Goal: Task Accomplishment & Management: Use online tool/utility

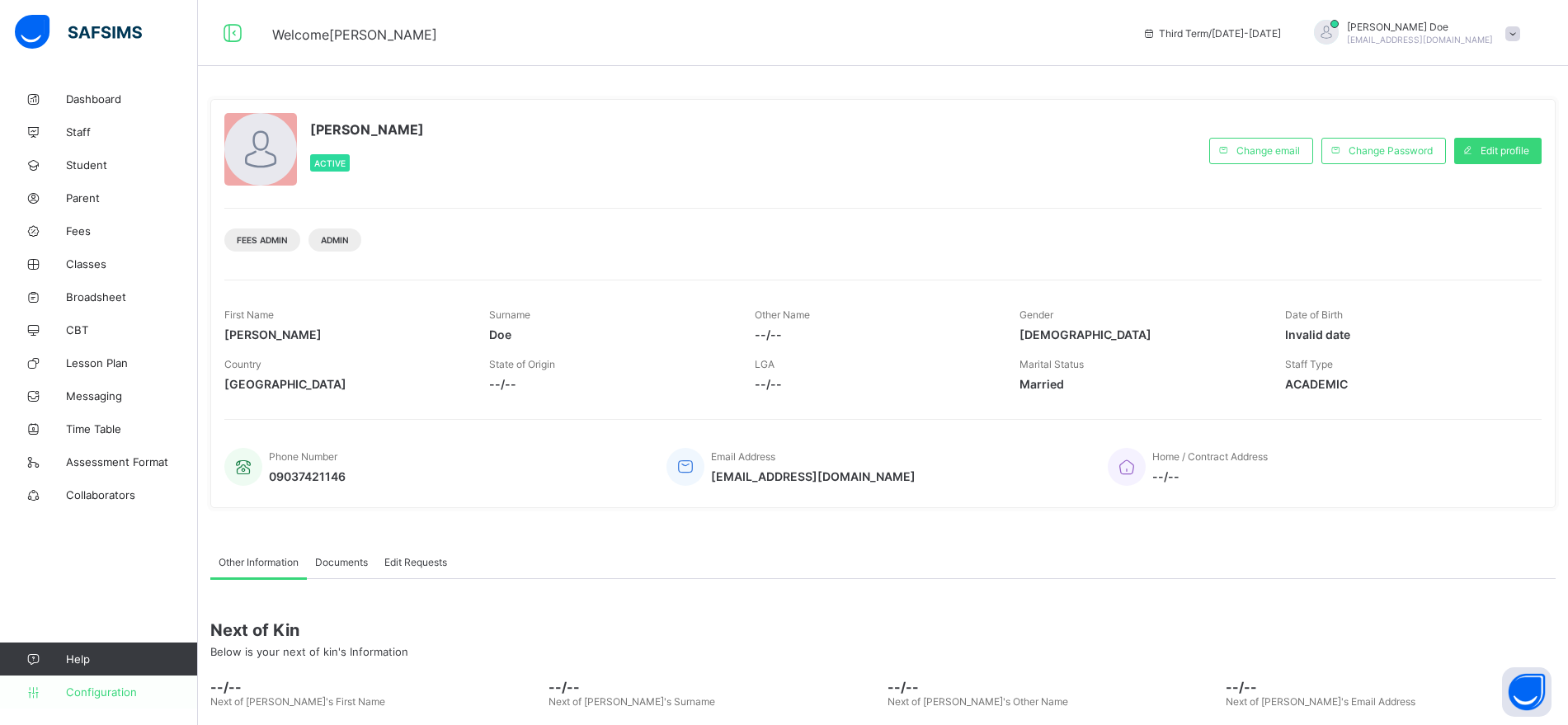
click at [97, 693] on span "Configuration" at bounding box center [132, 691] width 131 height 13
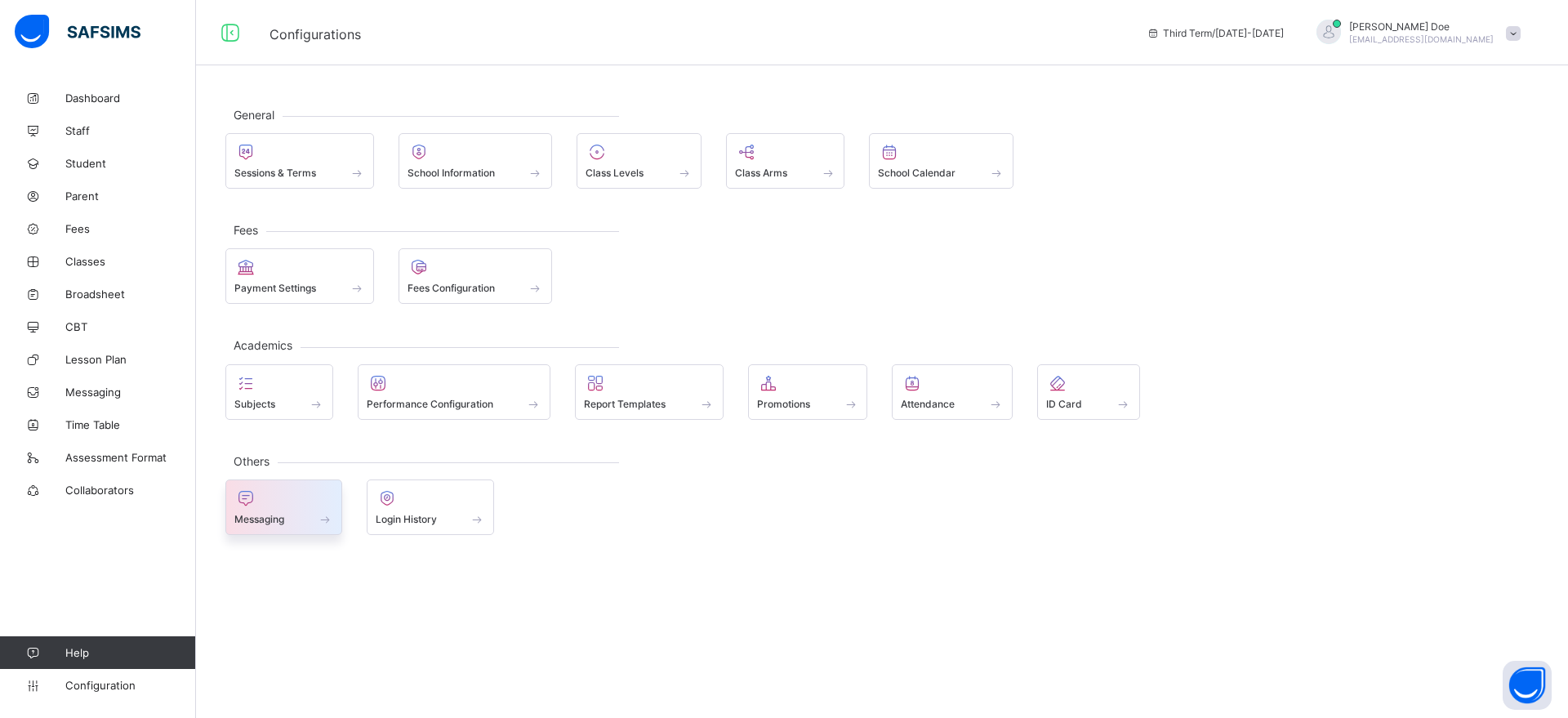
click at [279, 516] on span "Messaging" at bounding box center [259, 518] width 50 height 12
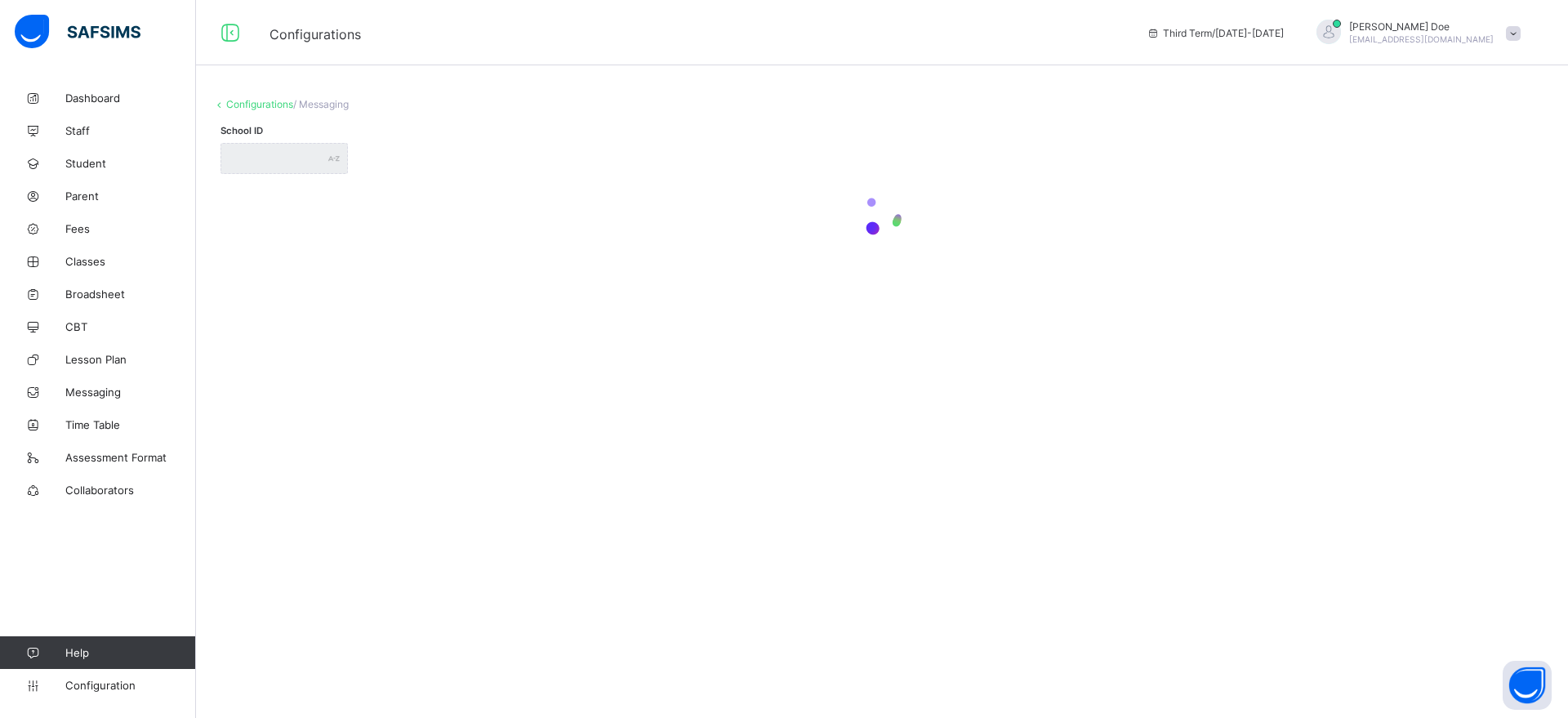
type input "**********"
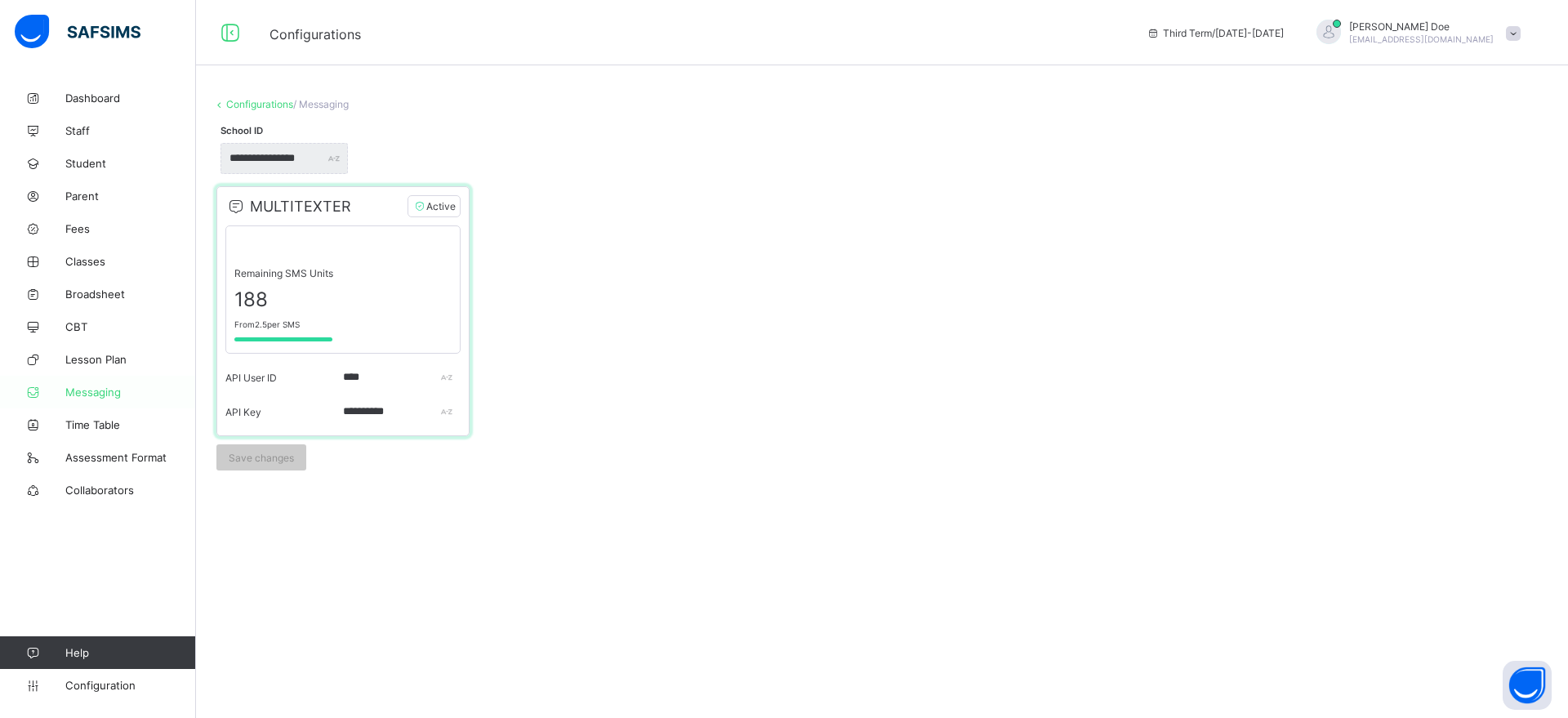
click at [78, 392] on span "Messaging" at bounding box center [131, 392] width 131 height 13
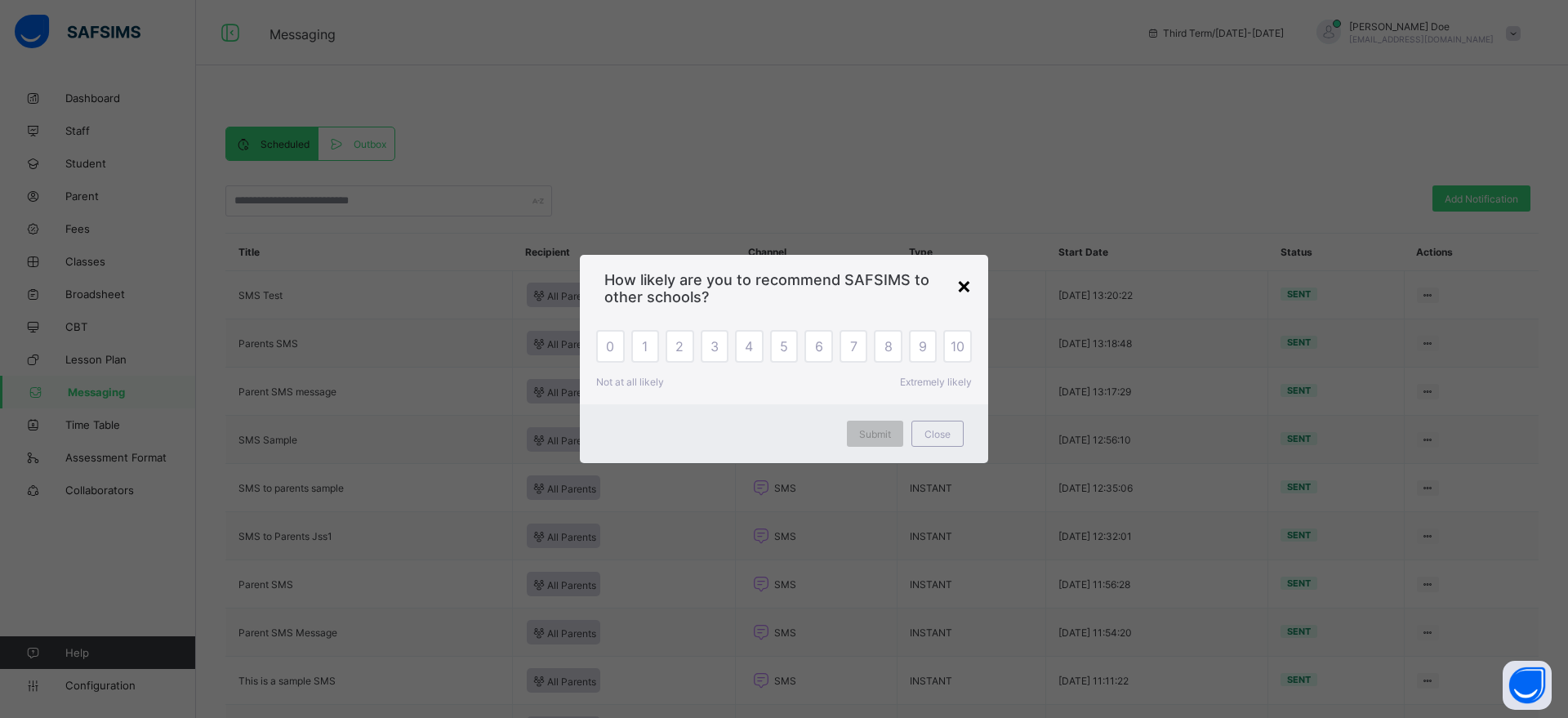
click at [960, 286] on div "×" at bounding box center [964, 285] width 15 height 28
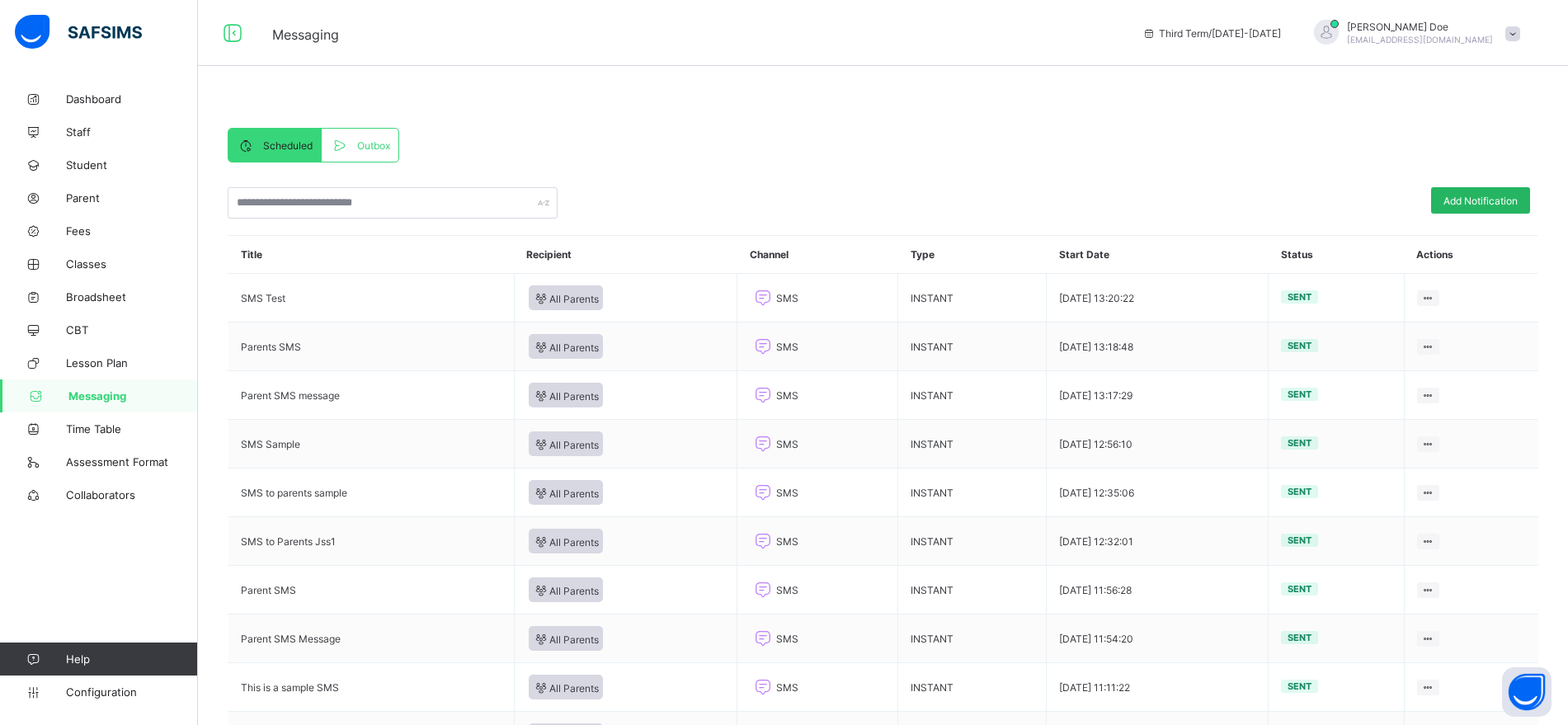
click at [1485, 197] on span "Add Notification" at bounding box center [1479, 200] width 74 height 12
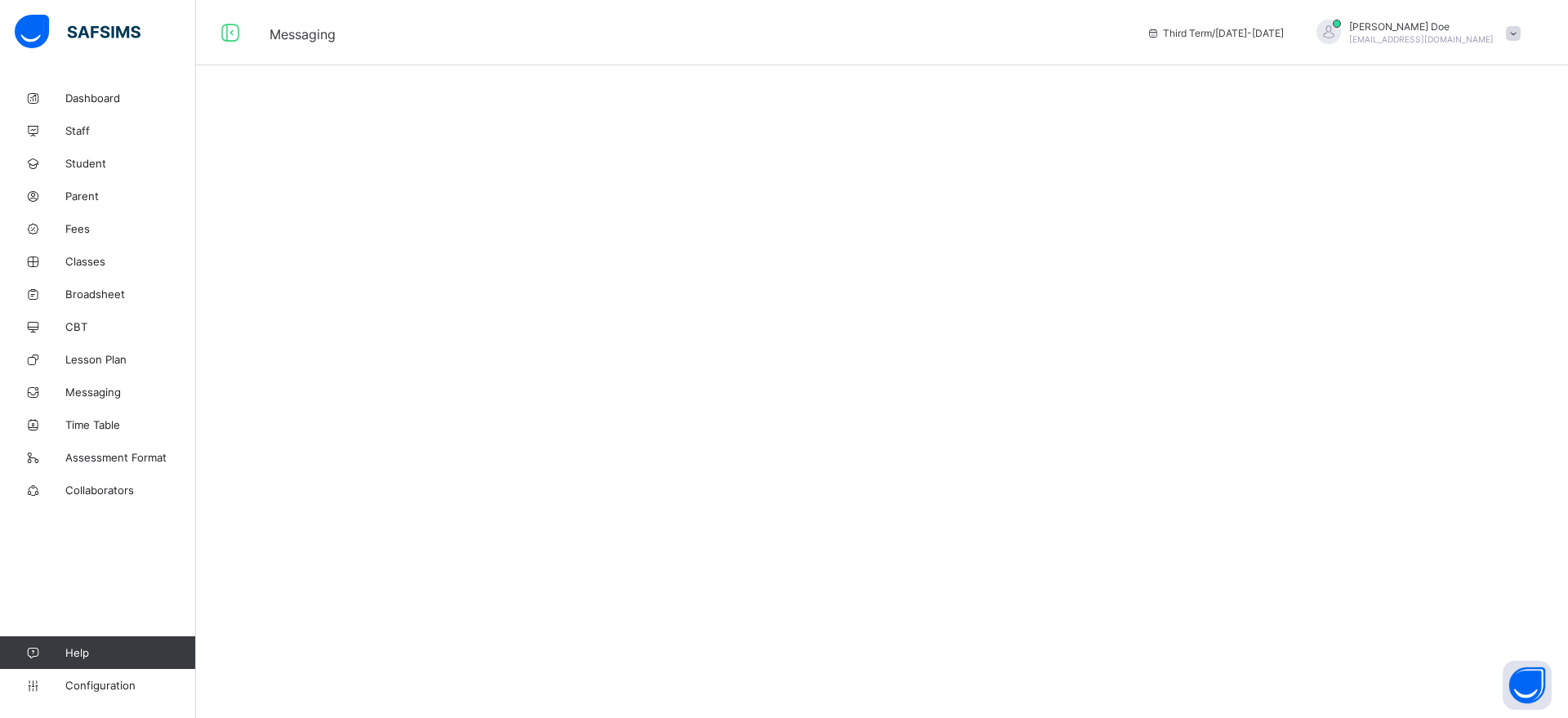
select select "****"
select select "*"
select select "**"
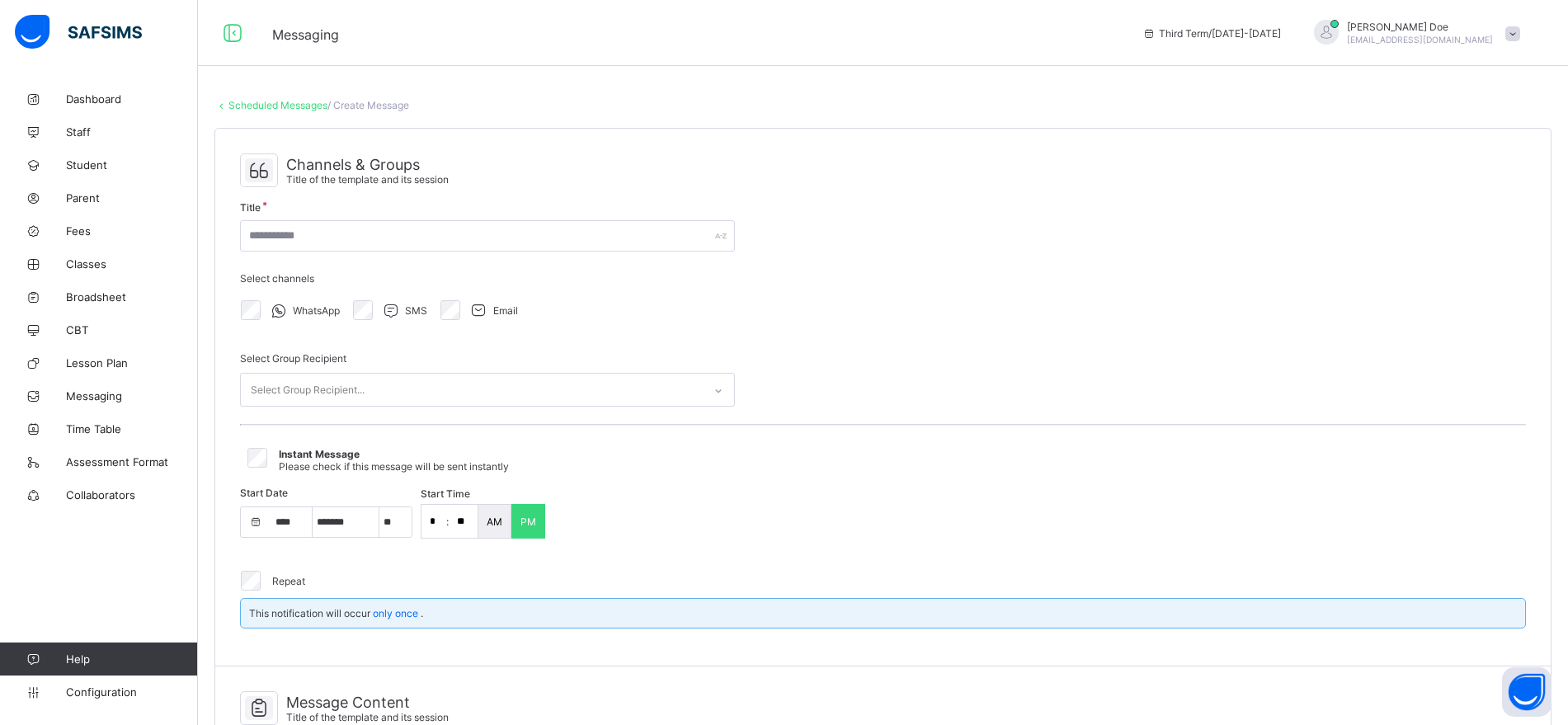
select select "**"
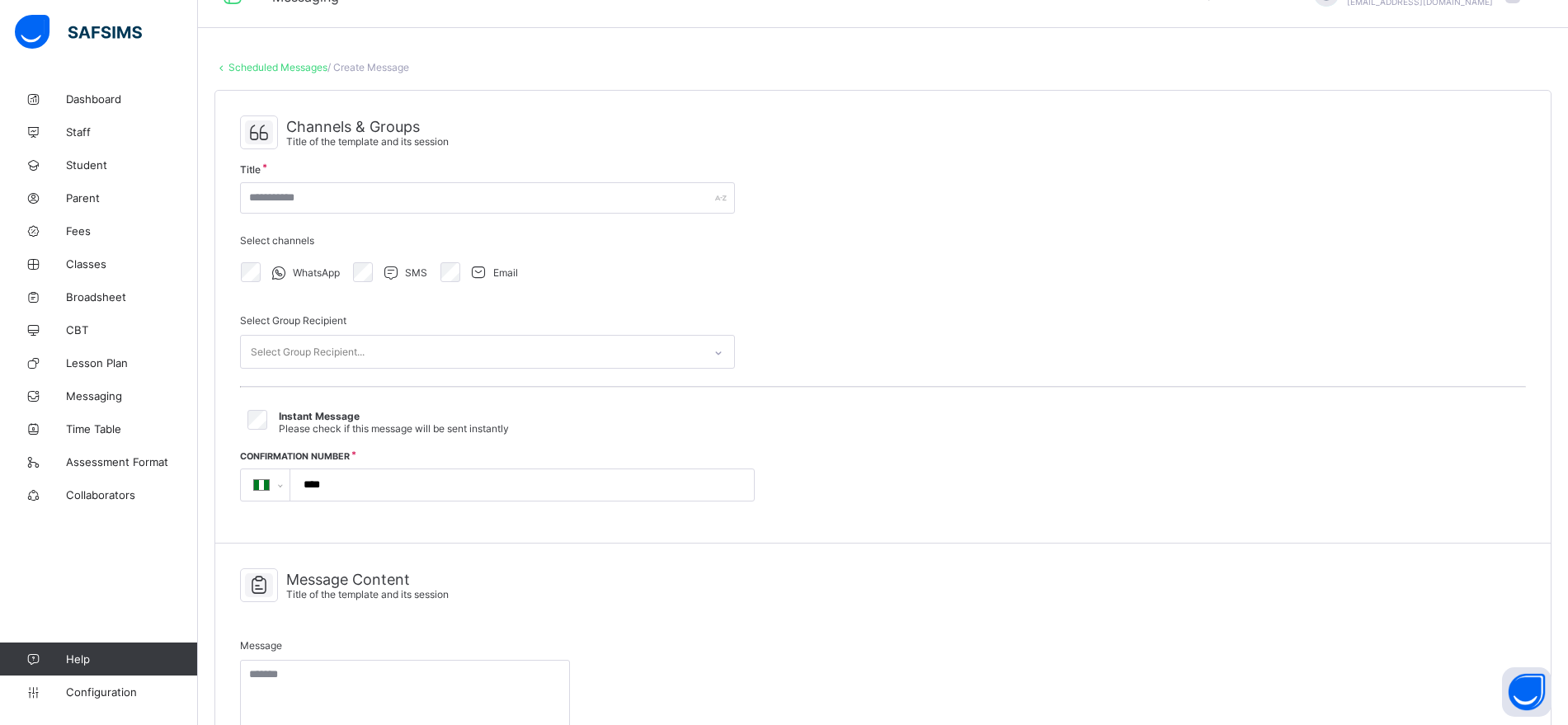
scroll to position [28, 0]
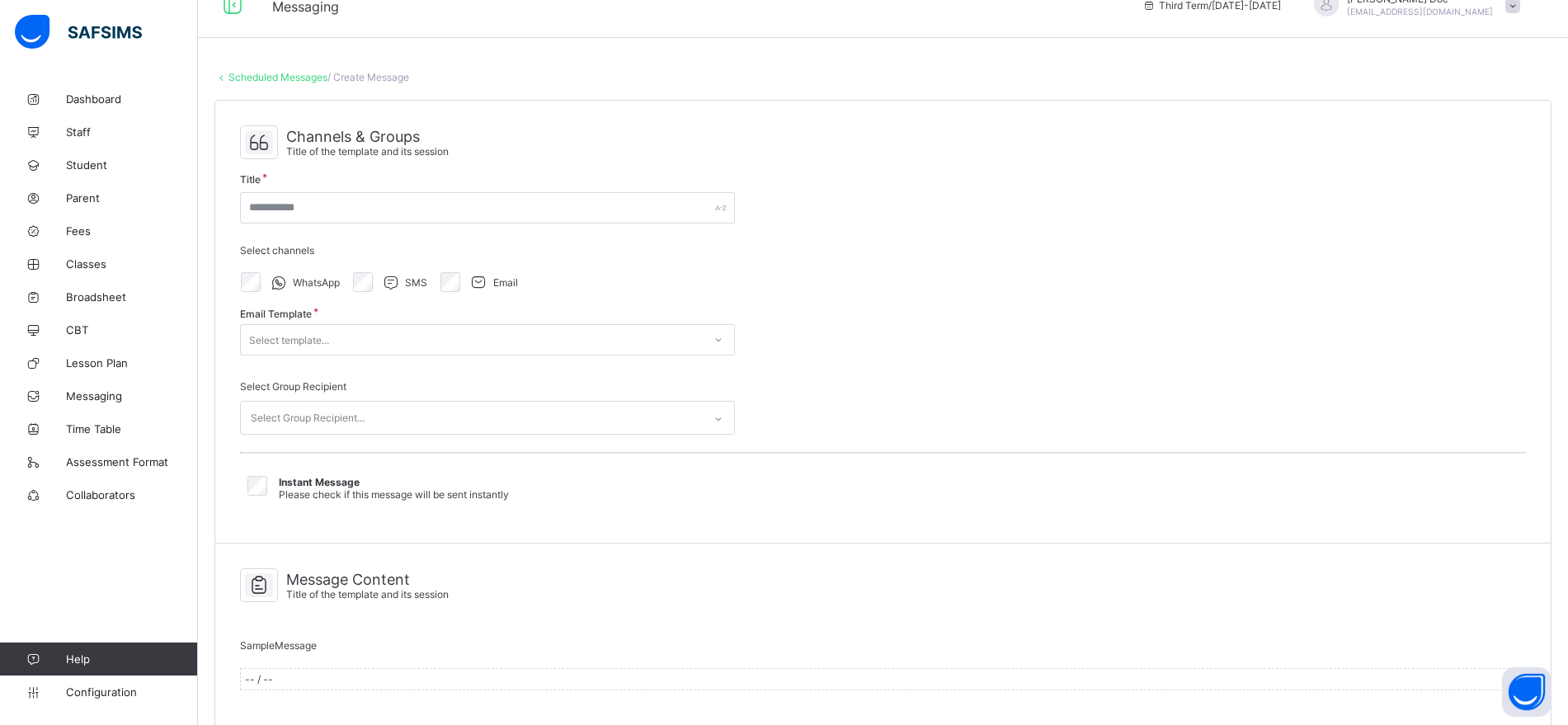
click at [494, 333] on div "Select template..." at bounding box center [471, 339] width 462 height 23
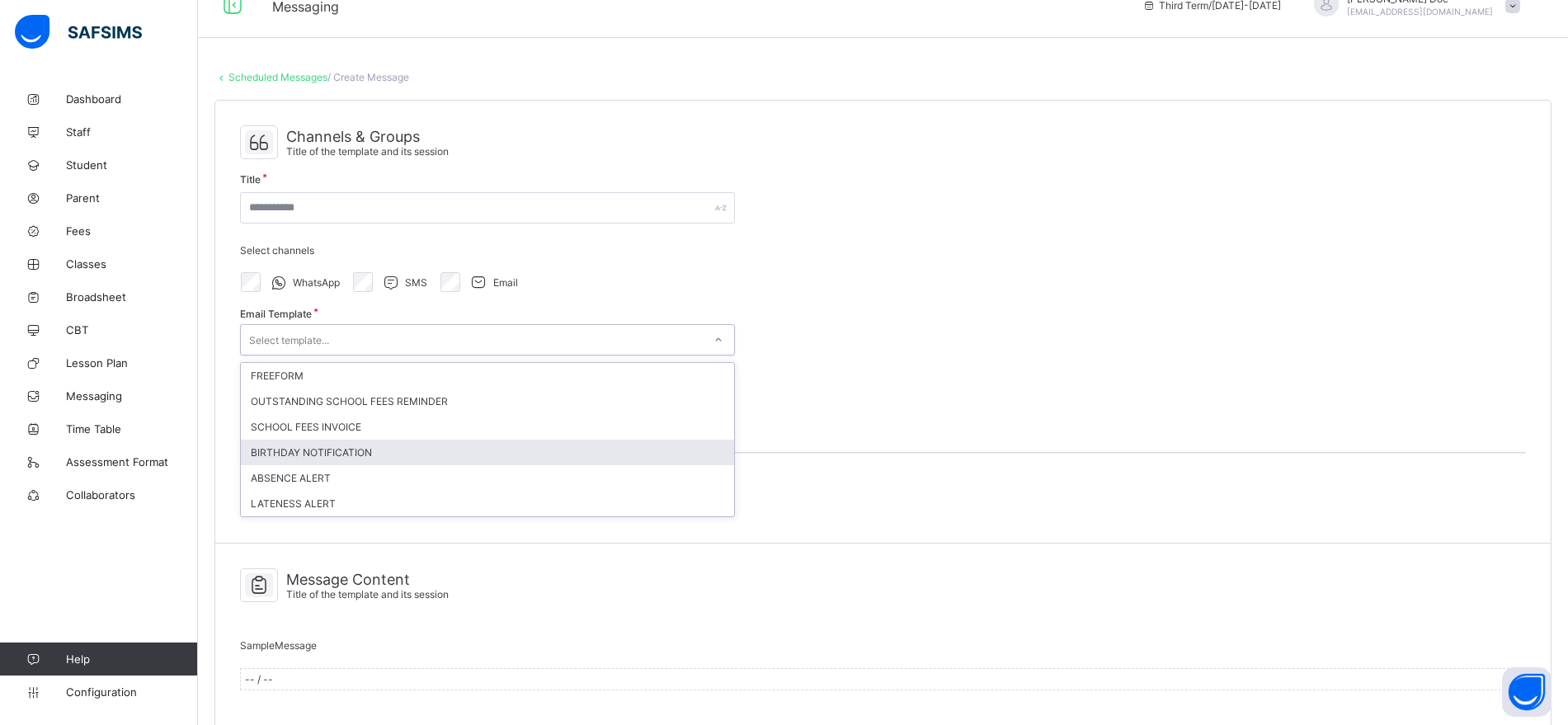
click at [373, 452] on div "BIRTHDAY NOTIFICATION" at bounding box center [487, 452] width 493 height 26
type input "**********"
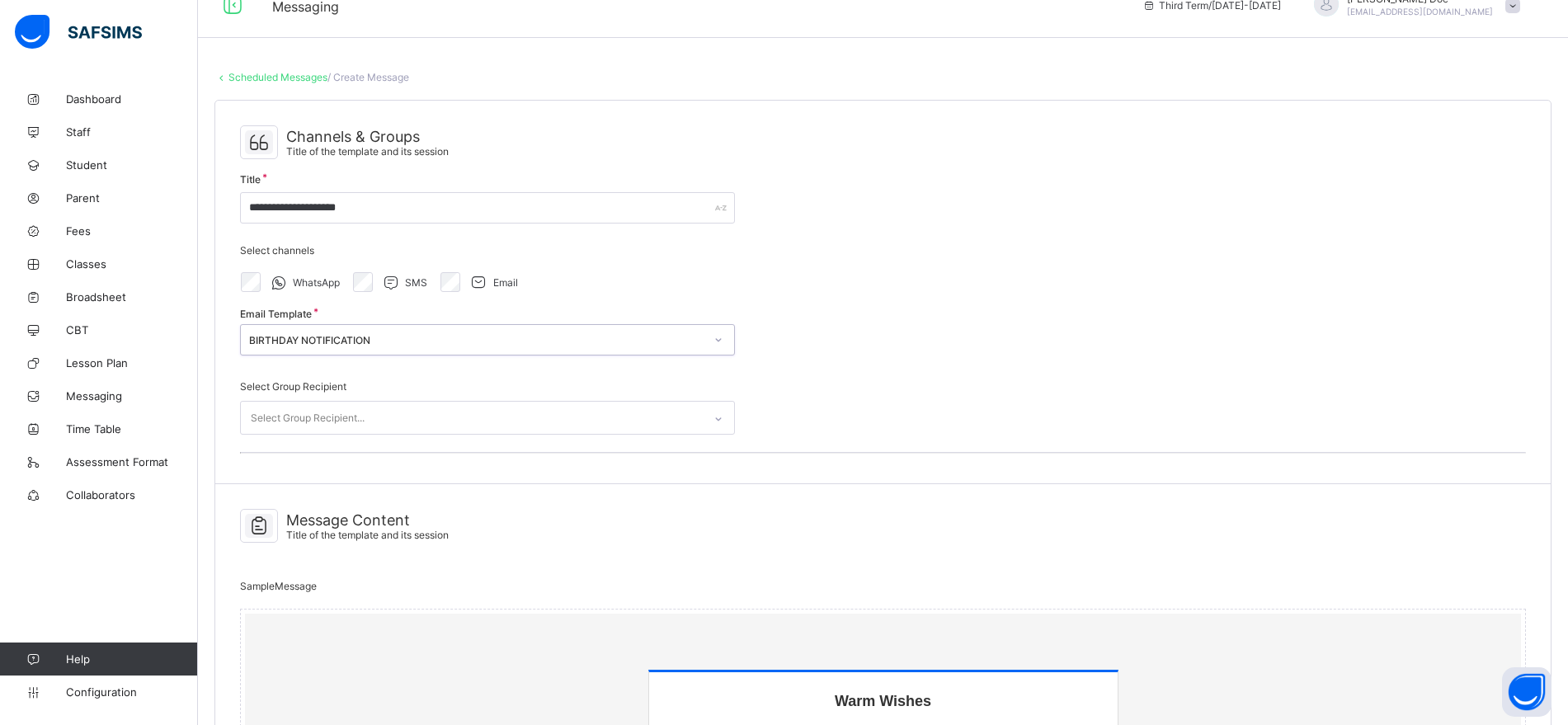
click at [428, 412] on div "Select Group Recipient..." at bounding box center [471, 417] width 462 height 32
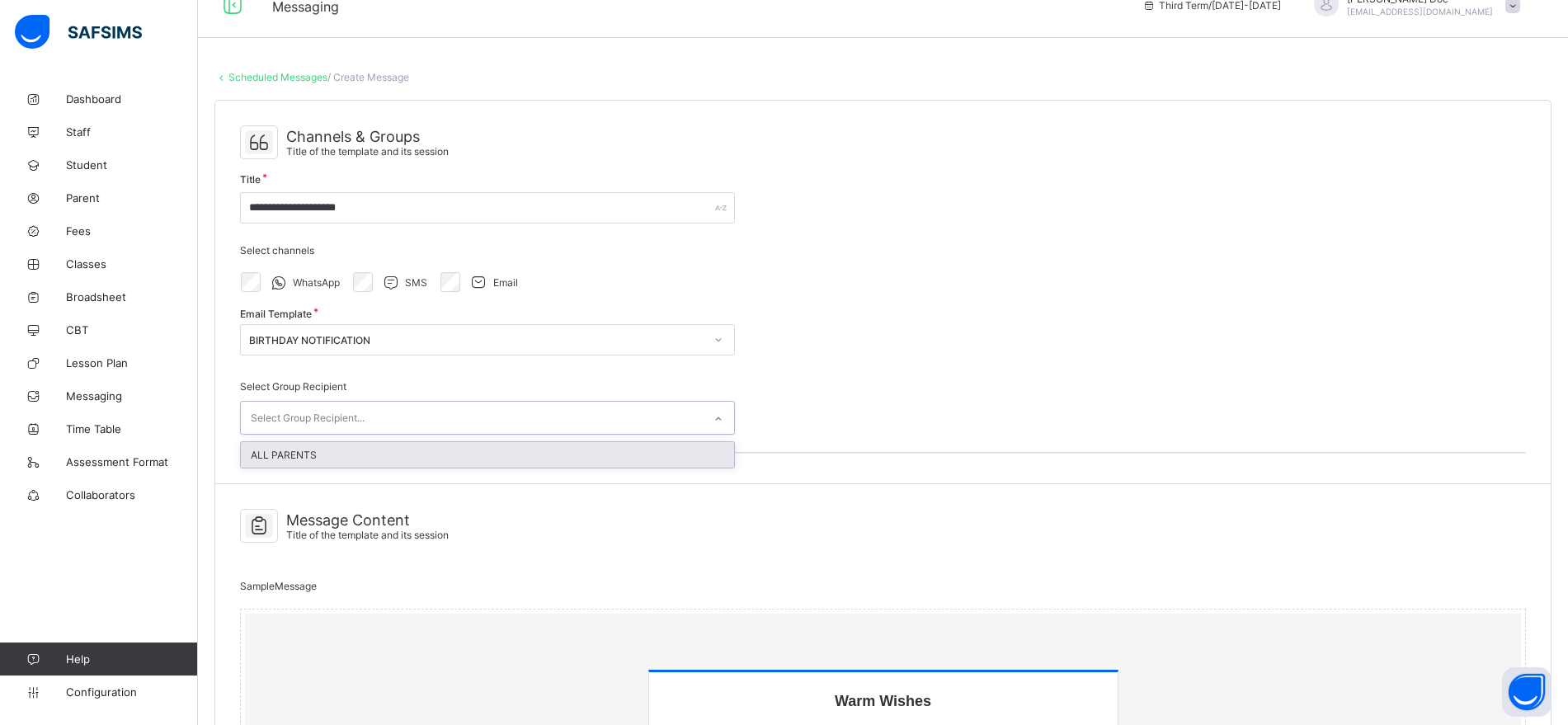
click at [419, 447] on div "ALL PARENTS" at bounding box center [487, 455] width 493 height 26
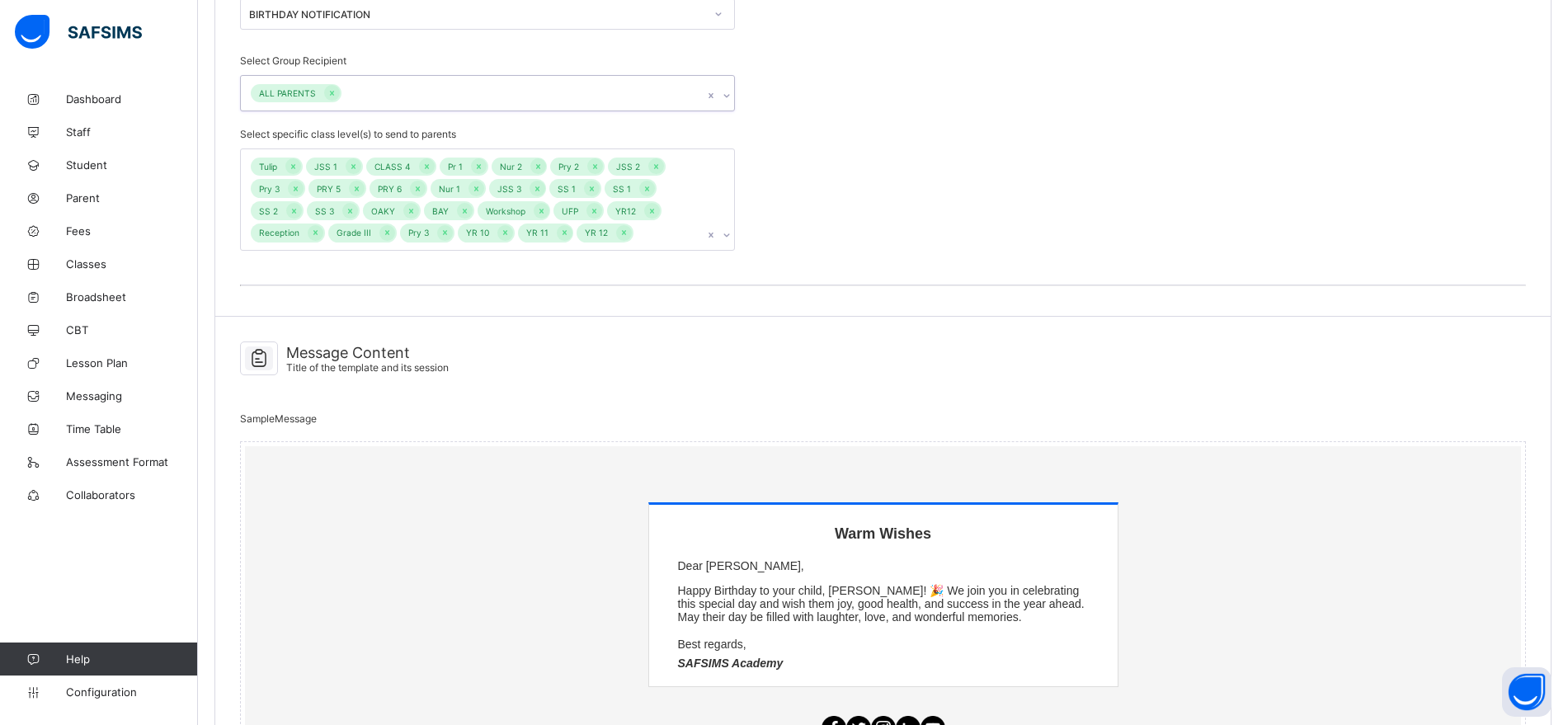
scroll to position [337, 0]
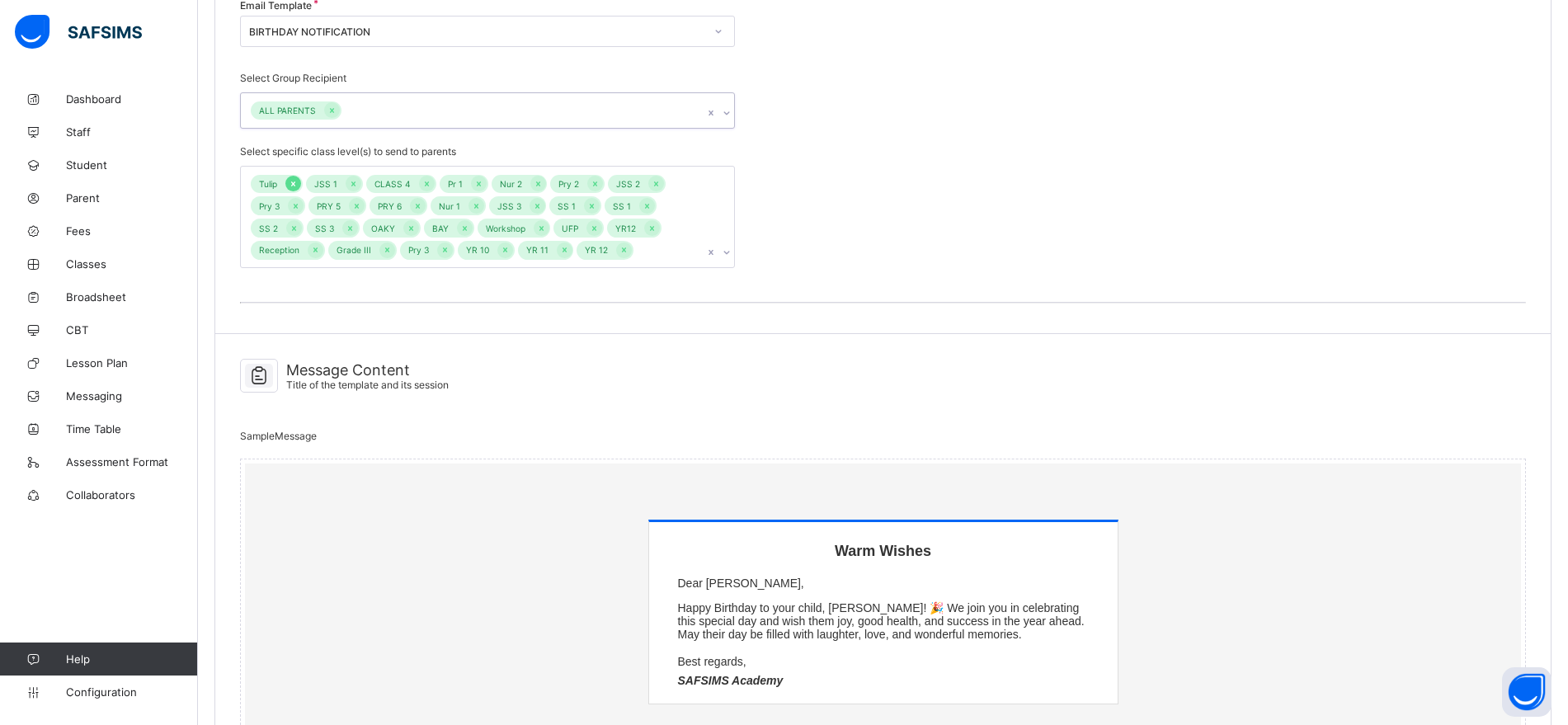
click at [292, 183] on icon at bounding box center [292, 184] width 9 height 12
click at [293, 183] on icon at bounding box center [297, 184] width 9 height 12
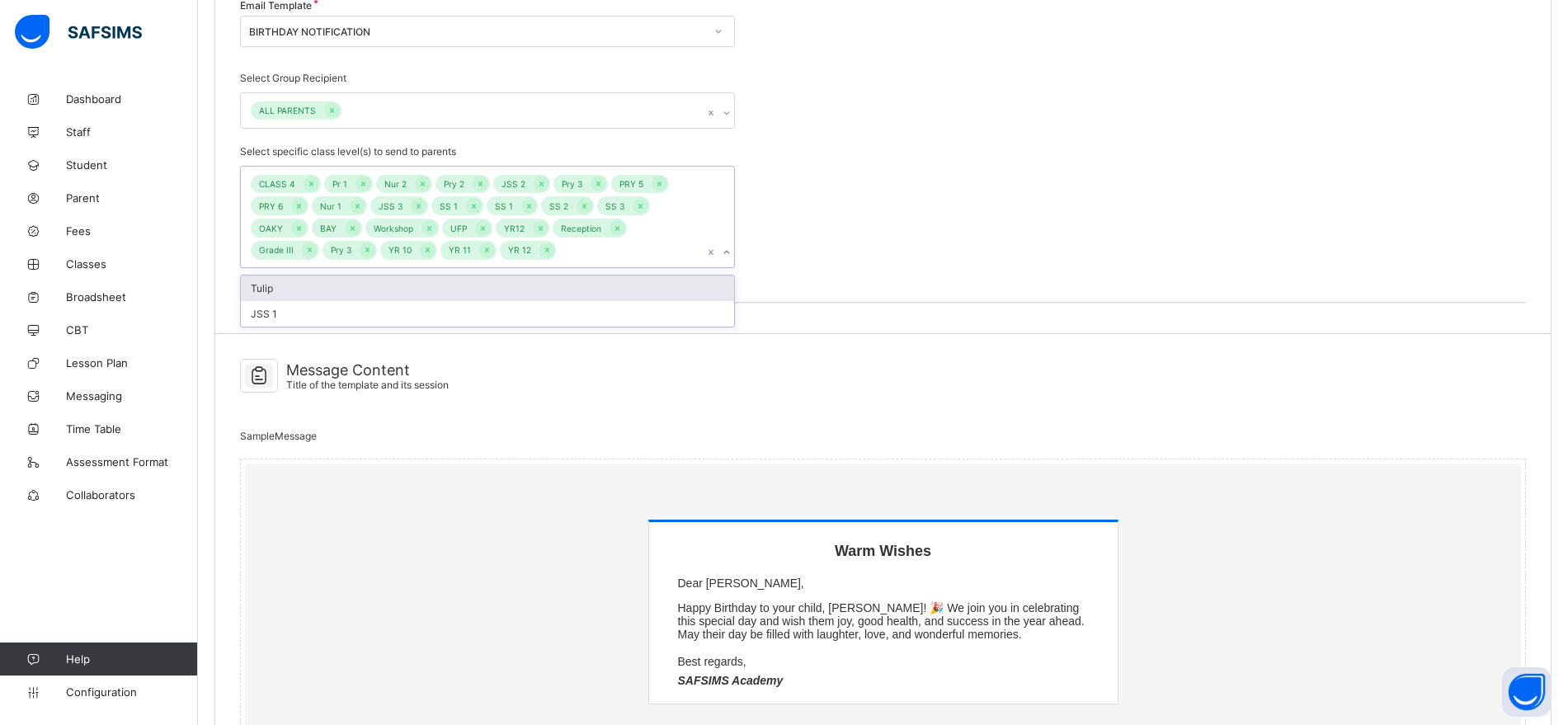
click at [292, 183] on div "CLASS 4" at bounding box center [277, 185] width 53 height 19
click at [307, 183] on icon at bounding box center [311, 184] width 9 height 12
click at [291, 184] on icon at bounding box center [290, 184] width 9 height 12
click at [300, 182] on icon at bounding box center [296, 184] width 9 height 12
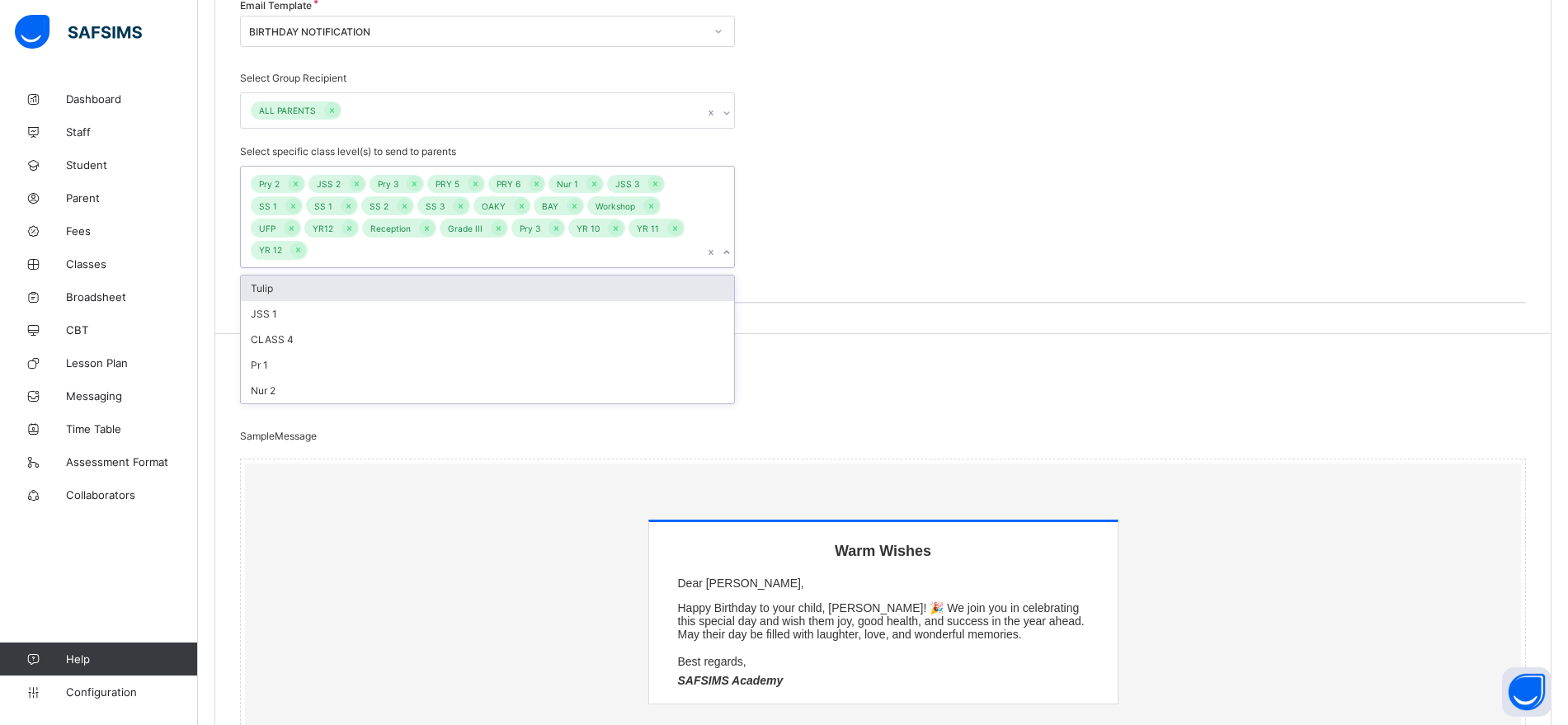
click at [300, 182] on icon at bounding box center [295, 184] width 9 height 12
click at [300, 182] on icon at bounding box center [298, 184] width 9 height 12
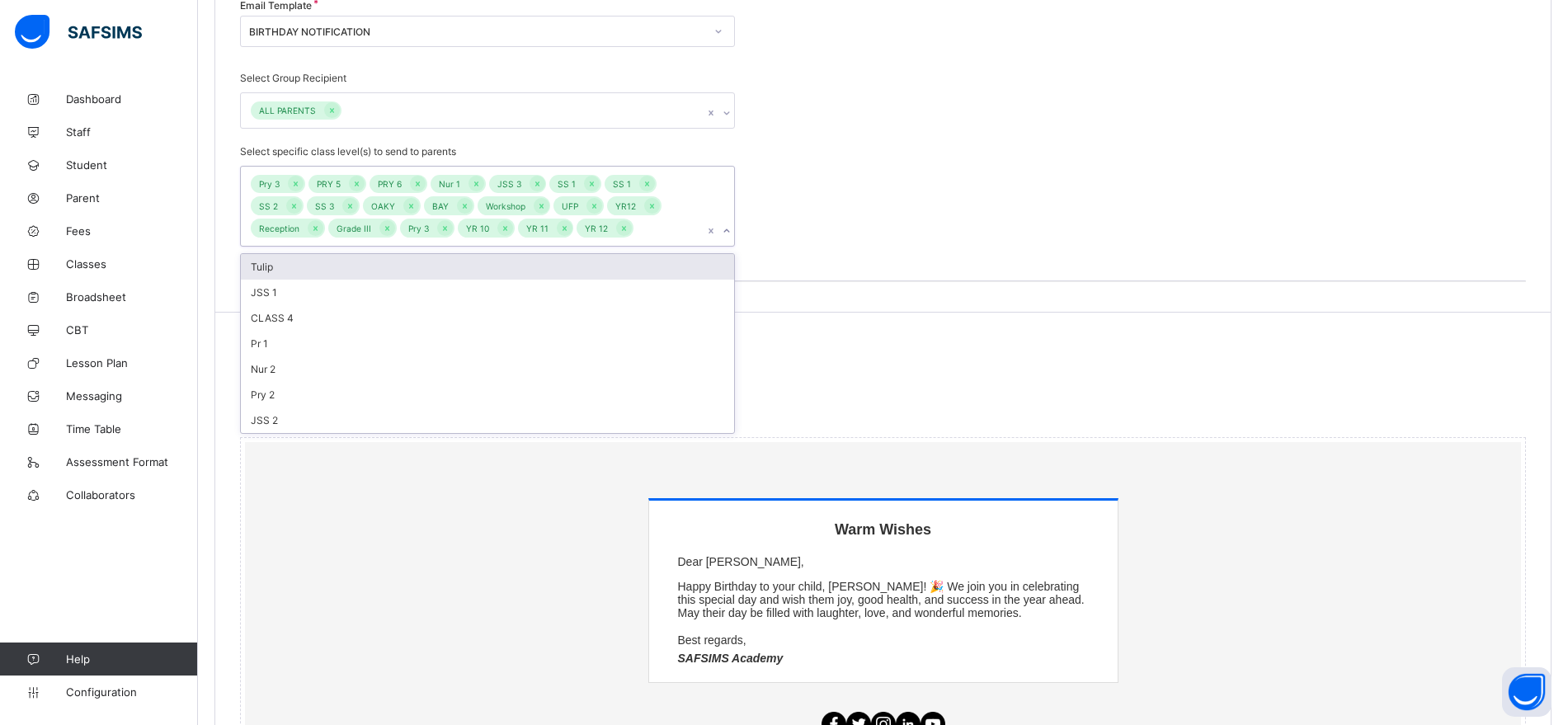
click at [300, 182] on icon at bounding box center [295, 184] width 9 height 12
click at [300, 182] on icon at bounding box center [299, 184] width 4 height 5
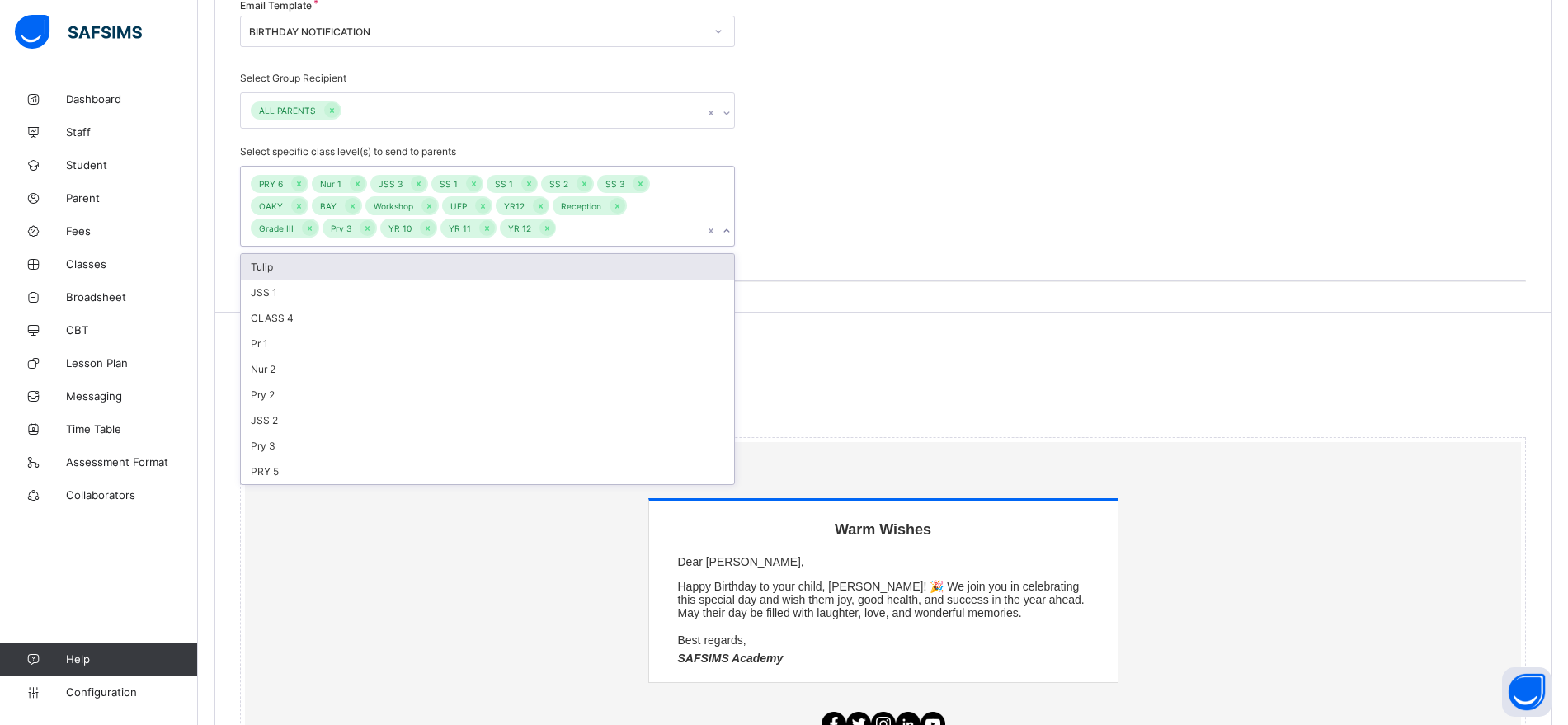
click at [300, 182] on icon at bounding box center [299, 184] width 4 height 5
click at [300, 182] on icon at bounding box center [295, 184] width 9 height 12
click at [300, 182] on icon at bounding box center [298, 184] width 9 height 12
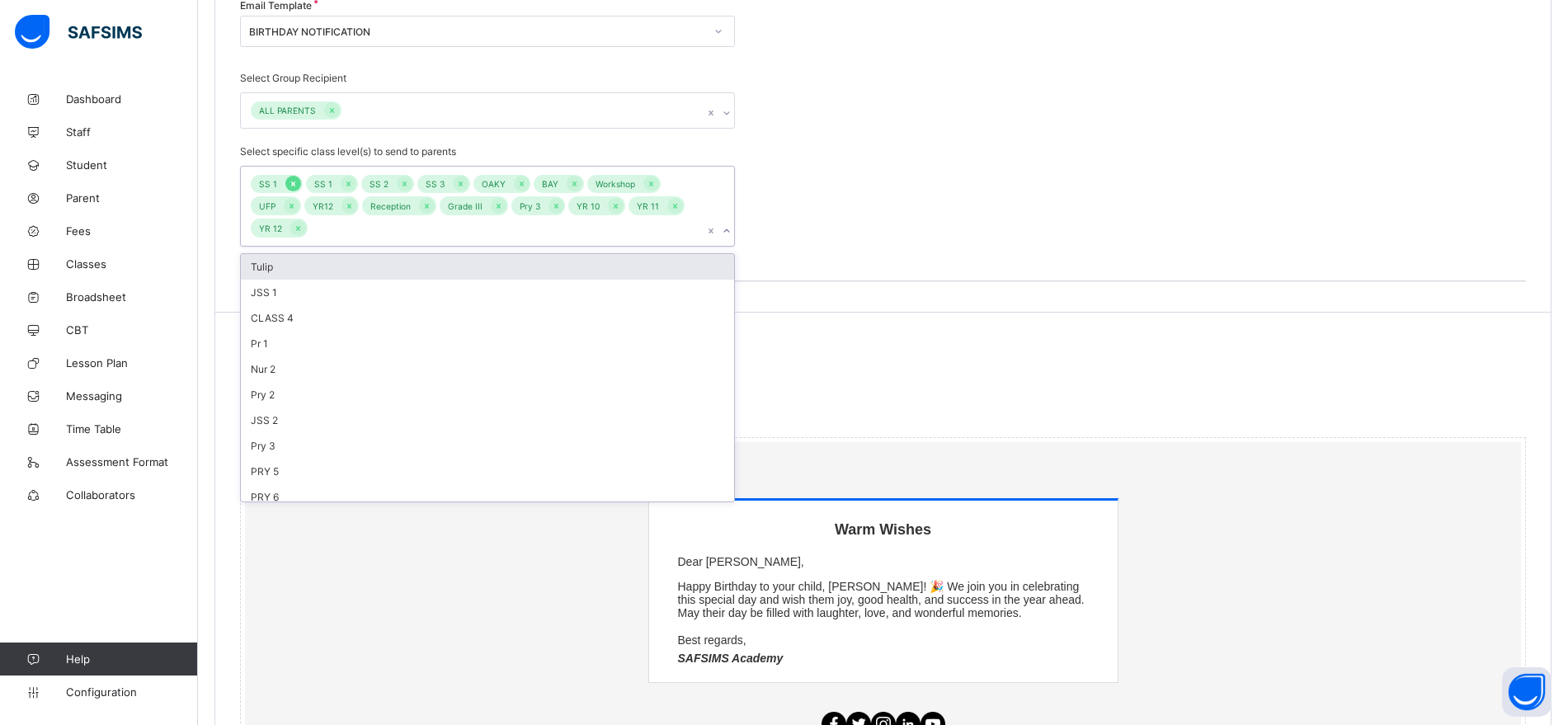
click at [294, 181] on icon at bounding box center [292, 184] width 9 height 12
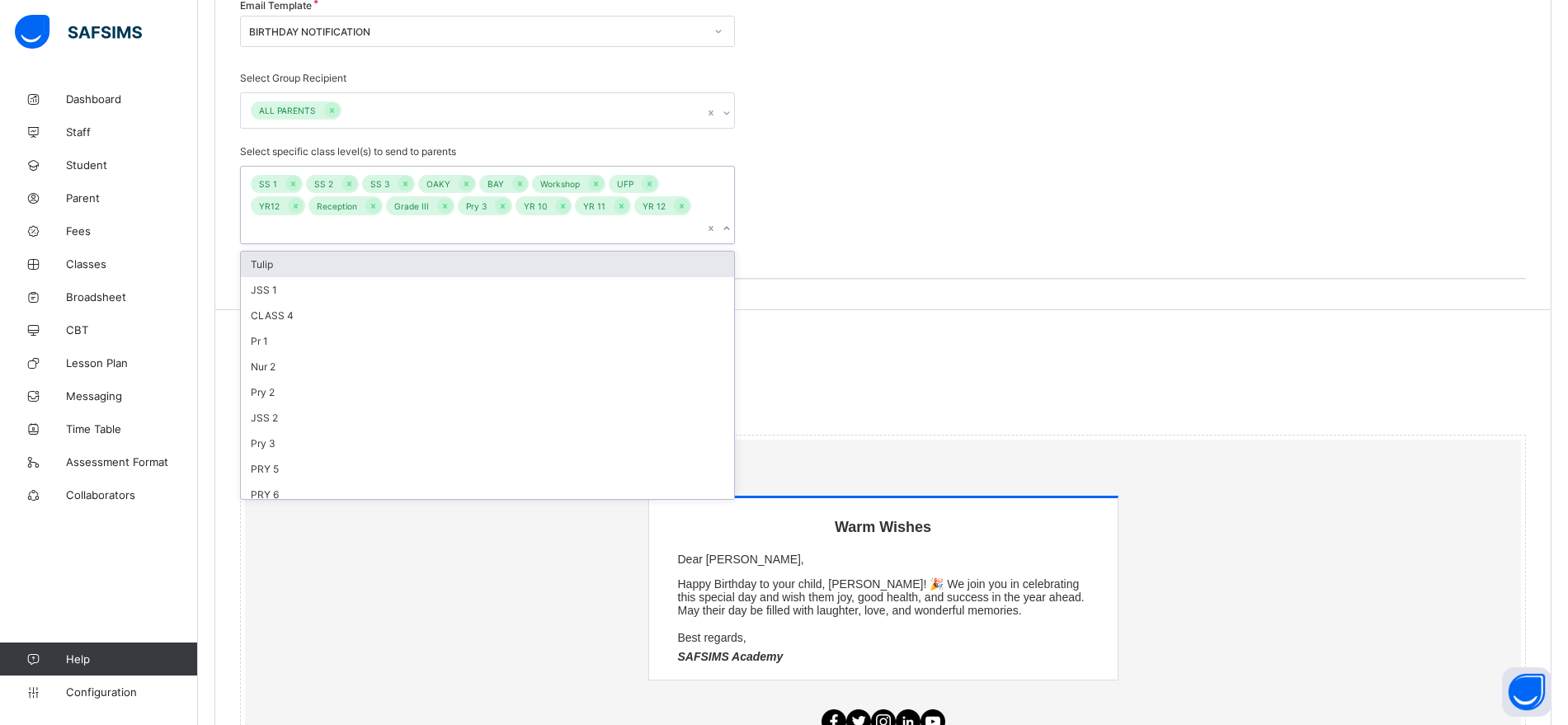
click at [294, 181] on icon at bounding box center [292, 184] width 9 height 12
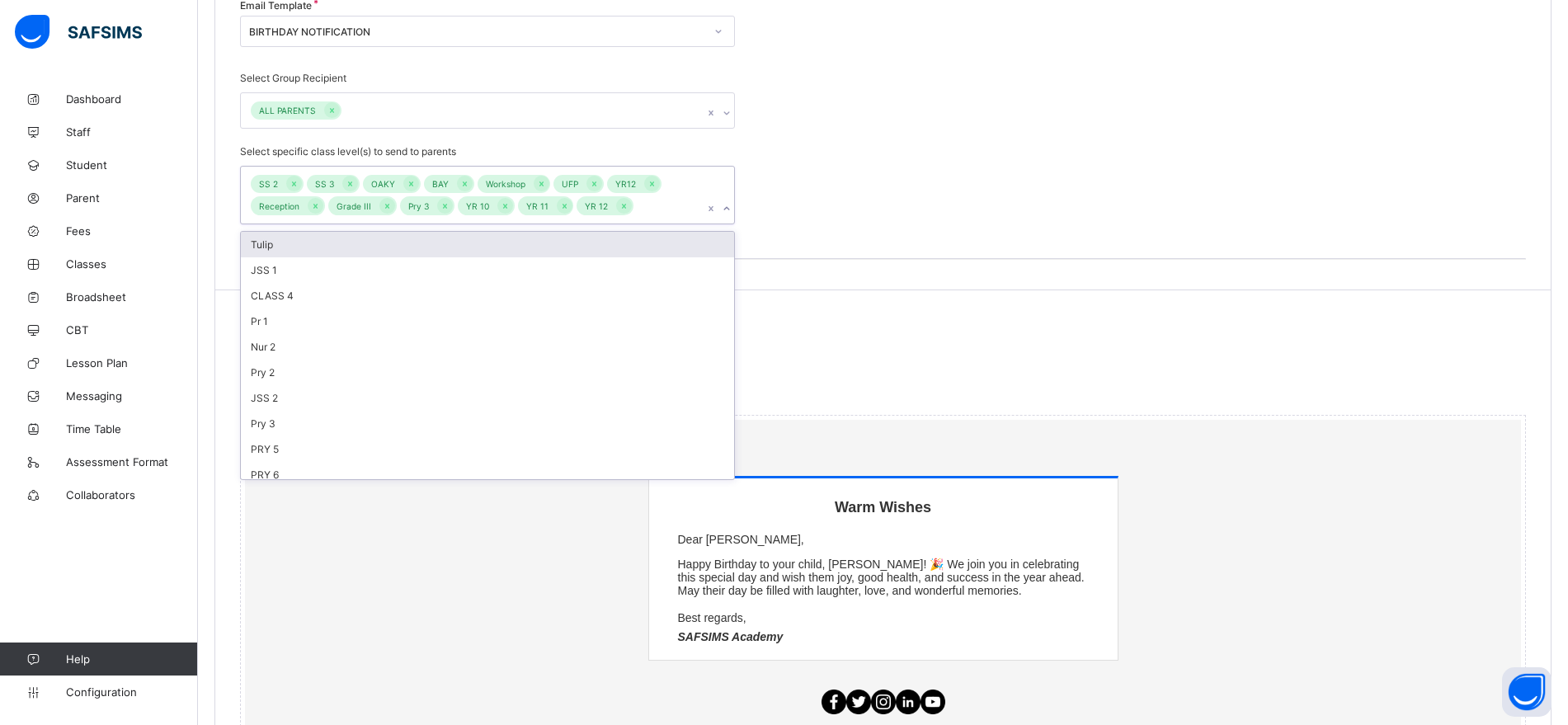
click at [294, 181] on icon at bounding box center [293, 184] width 9 height 12
click at [294, 181] on icon at bounding box center [298, 184] width 9 height 12
click at [291, 182] on icon at bounding box center [291, 184] width 9 height 12
click at [361, 181] on div at bounding box center [368, 184] width 15 height 15
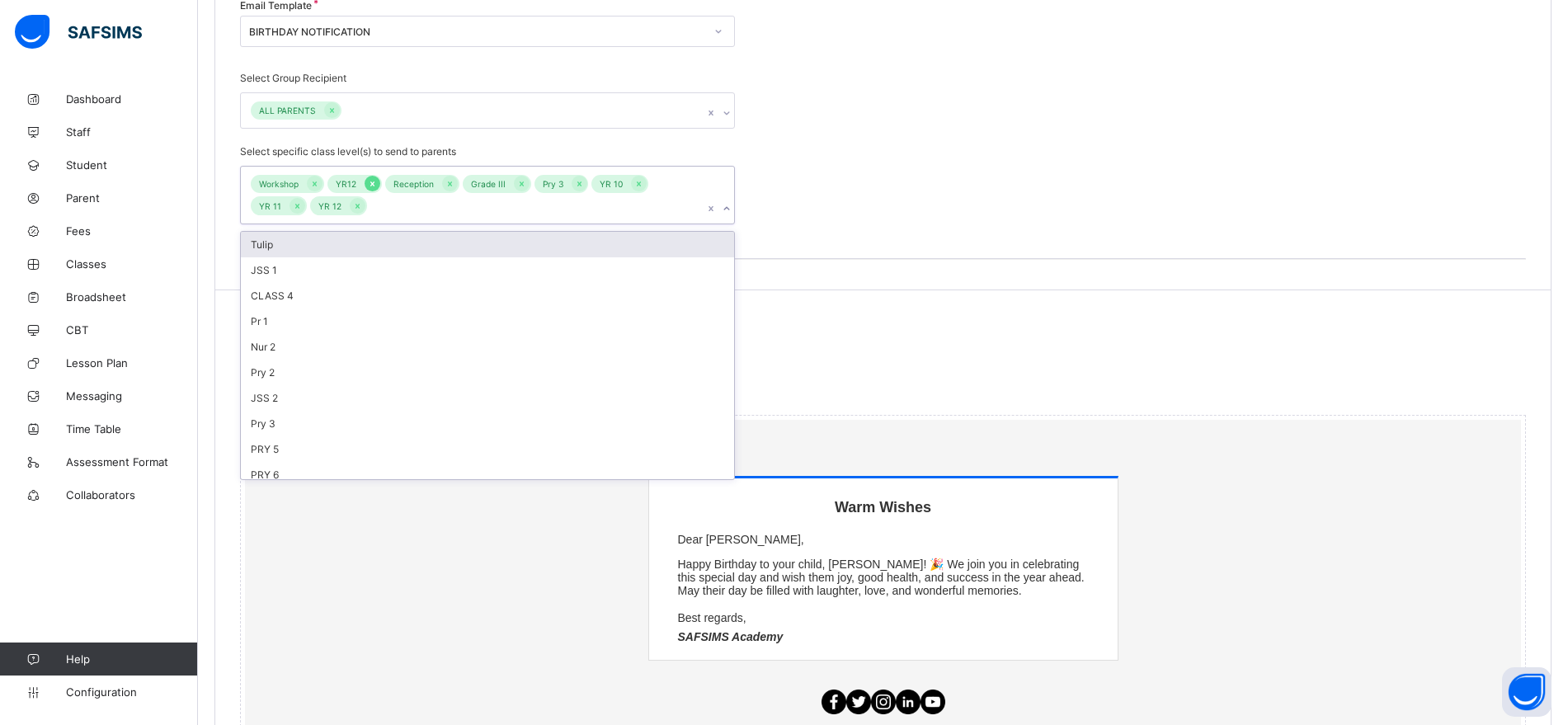
click at [368, 181] on icon at bounding box center [371, 184] width 9 height 12
click at [388, 182] on icon at bounding box center [392, 184] width 9 height 12
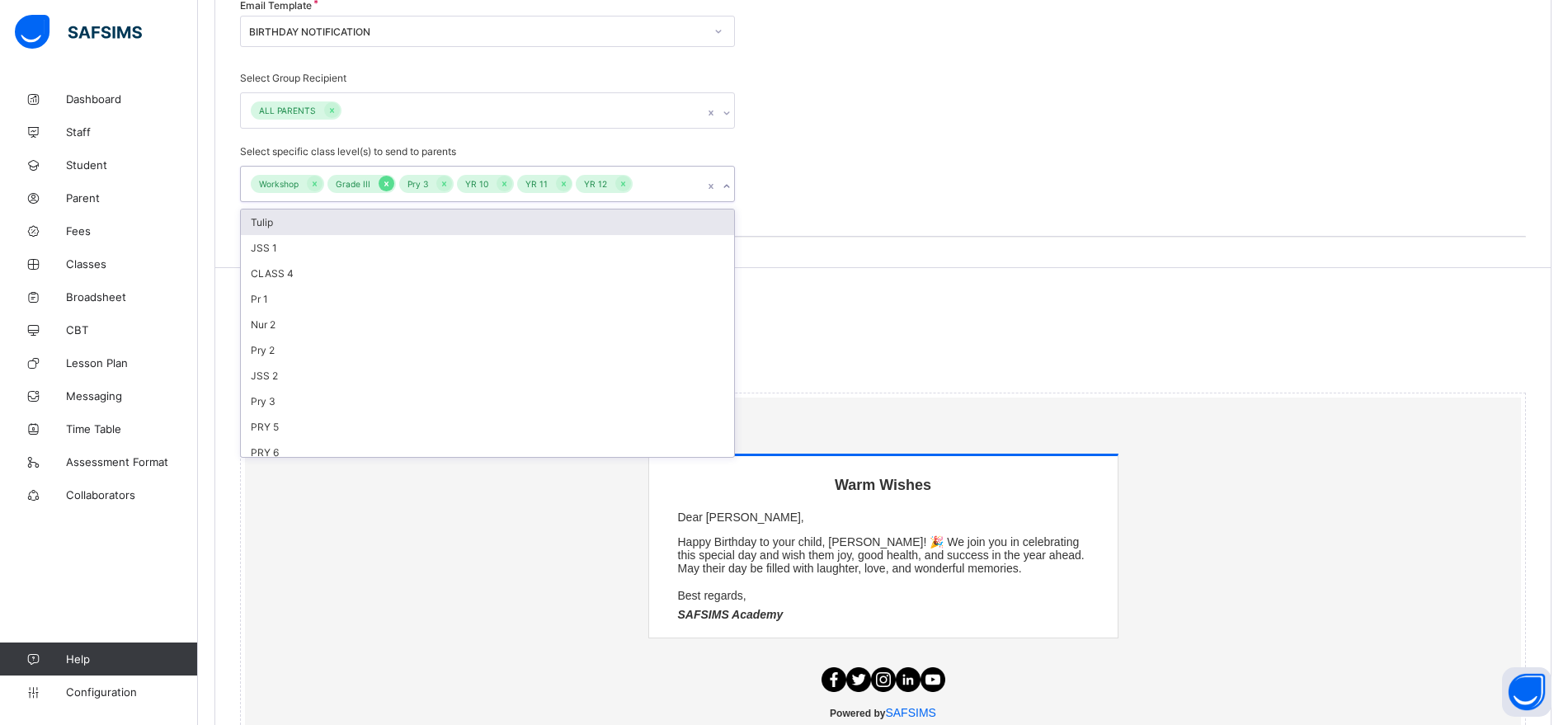
click at [390, 185] on icon at bounding box center [386, 184] width 9 height 12
click at [372, 181] on icon at bounding box center [371, 184] width 9 height 12
click at [377, 185] on icon at bounding box center [374, 184] width 9 height 12
click at [379, 185] on div at bounding box center [374, 184] width 15 height 15
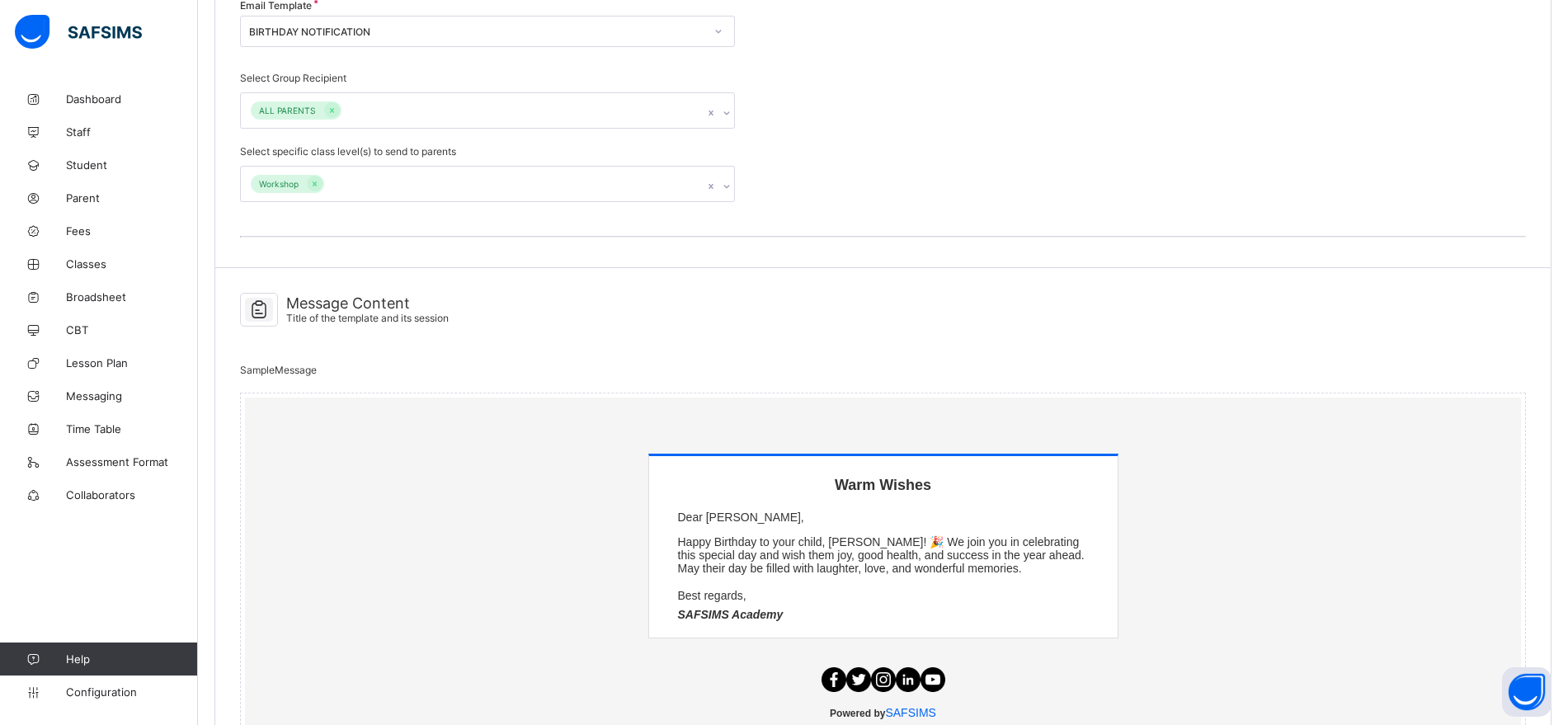
click at [873, 222] on div "**********" at bounding box center [883, 30] width 1335 height 476
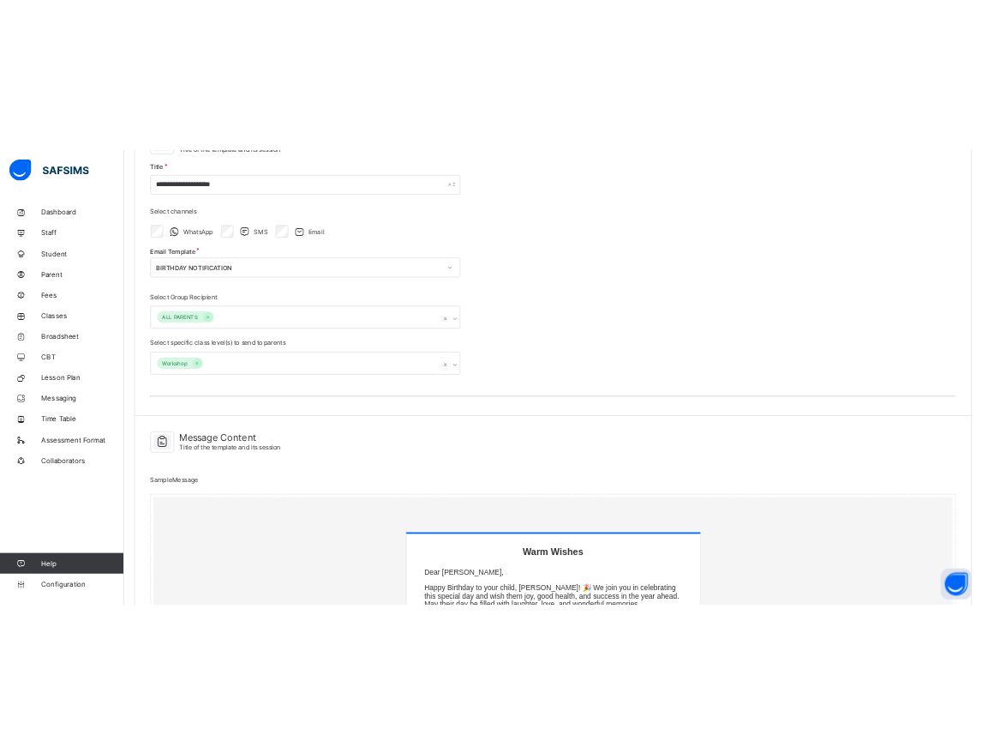
scroll to position [526, 0]
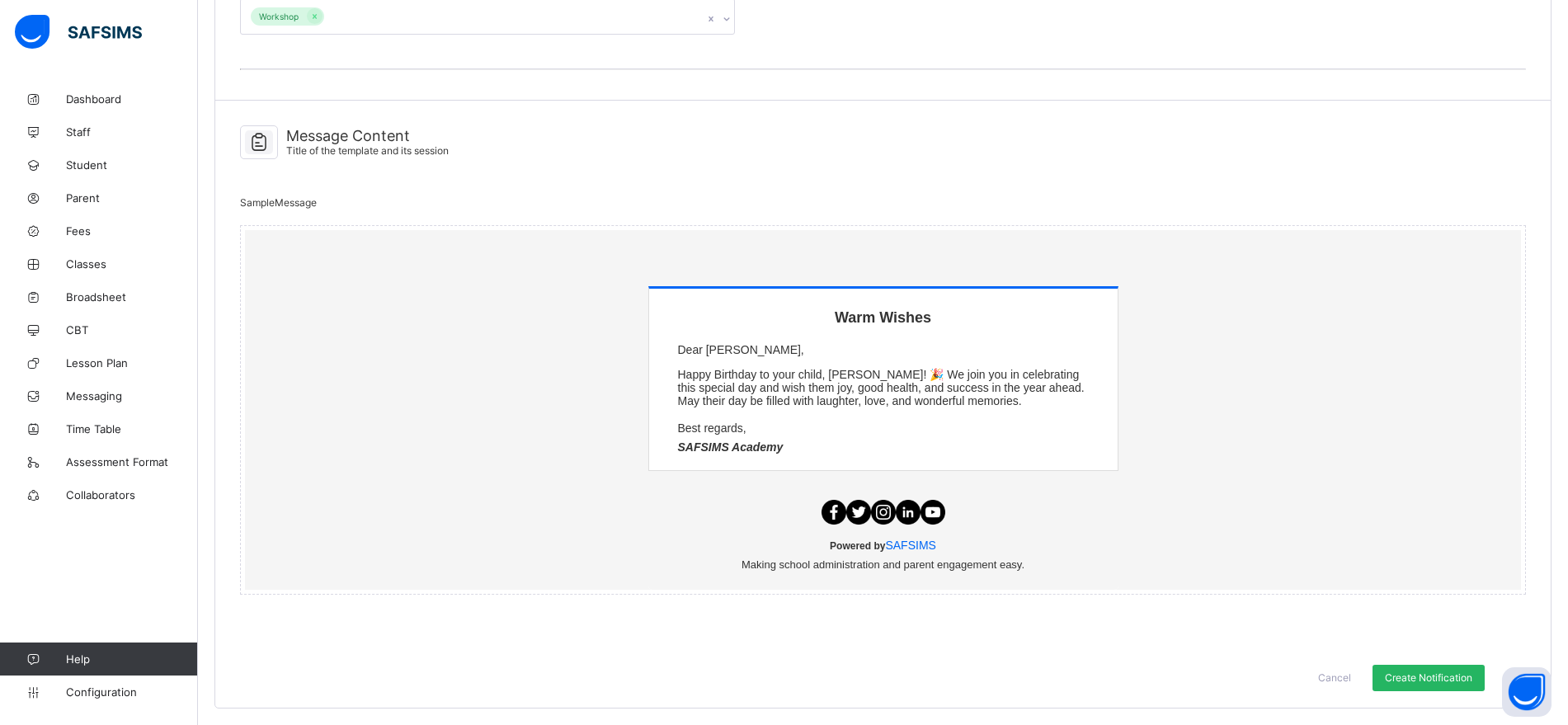
click at [1434, 678] on span "Create Notification" at bounding box center [1428, 677] width 88 height 12
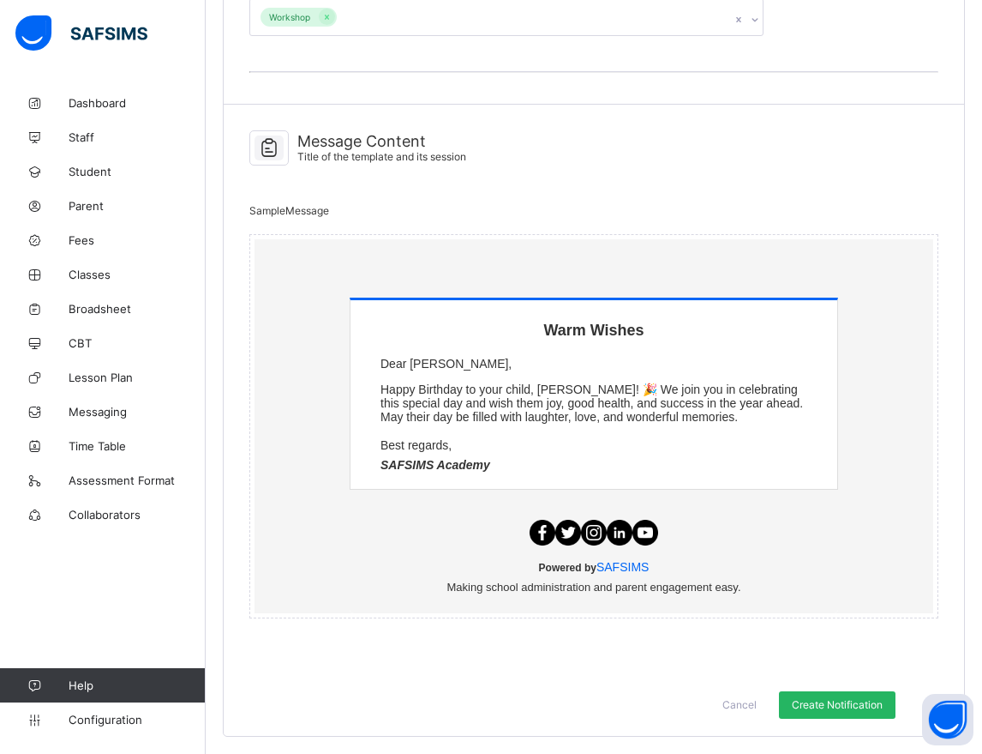
click at [845, 703] on span "Create Notification" at bounding box center [837, 704] width 91 height 13
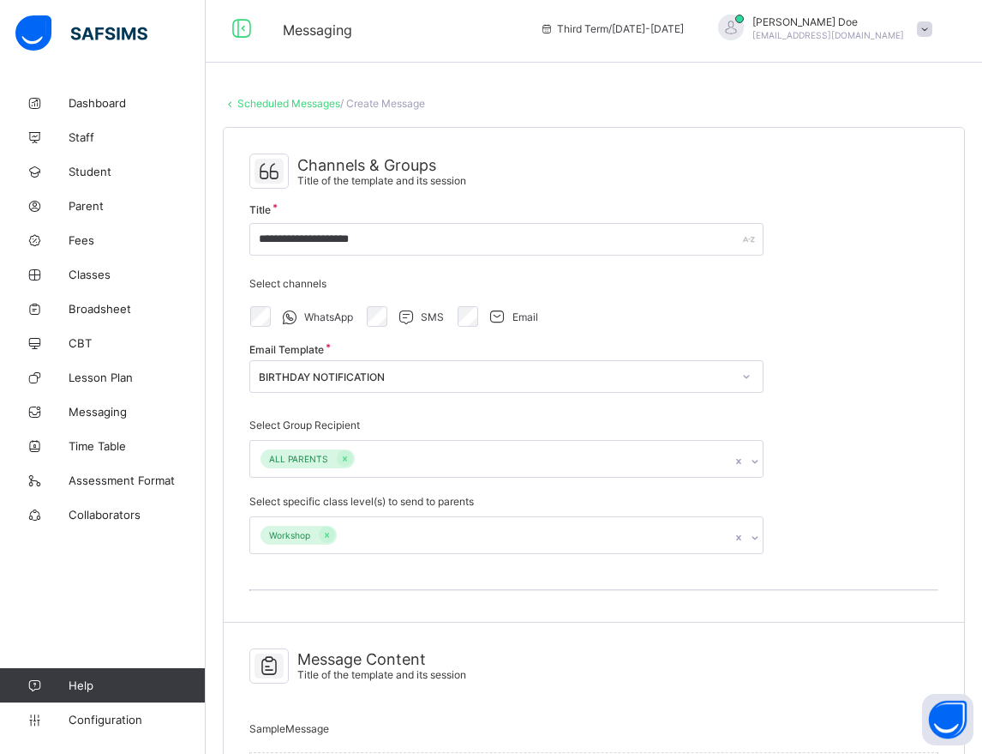
scroll to position [0, 0]
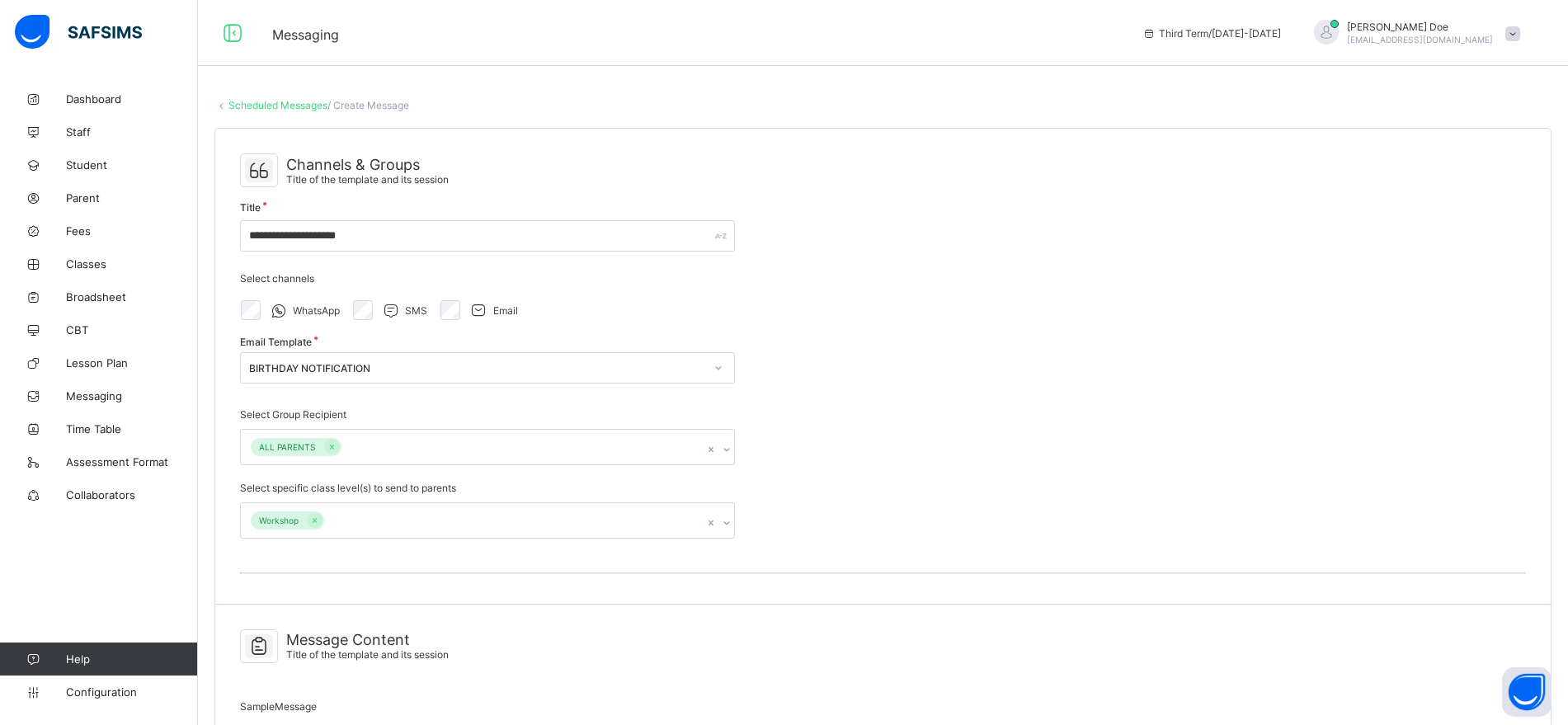
drag, startPoint x: 929, startPoint y: 150, endPoint x: 929, endPoint y: 159, distance: 9.0
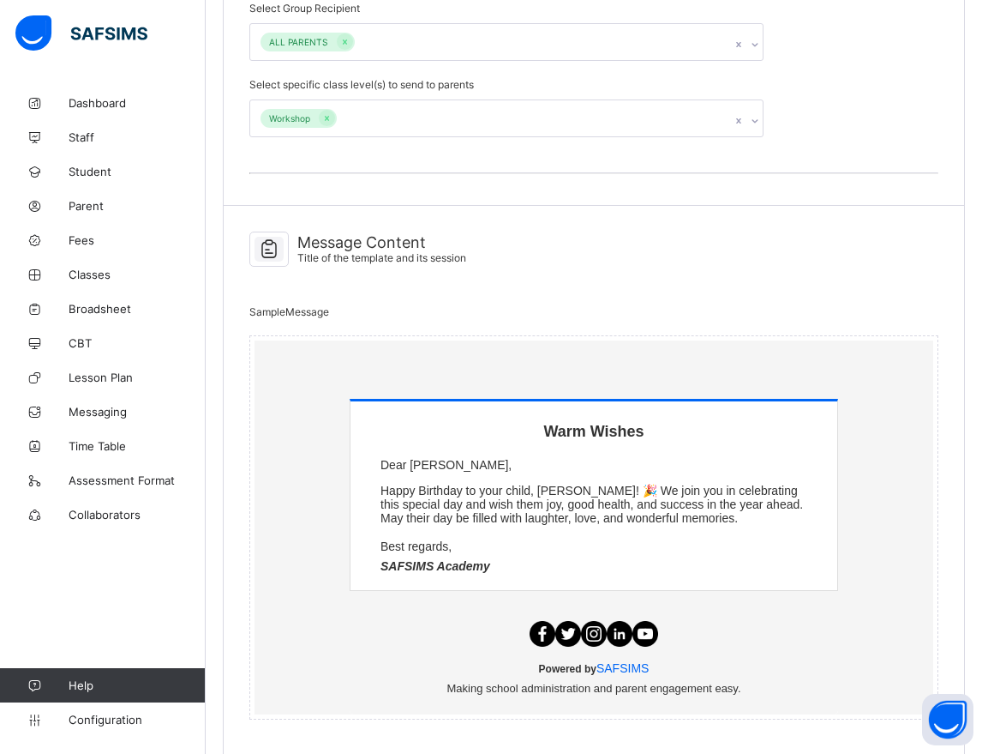
scroll to position [526, 0]
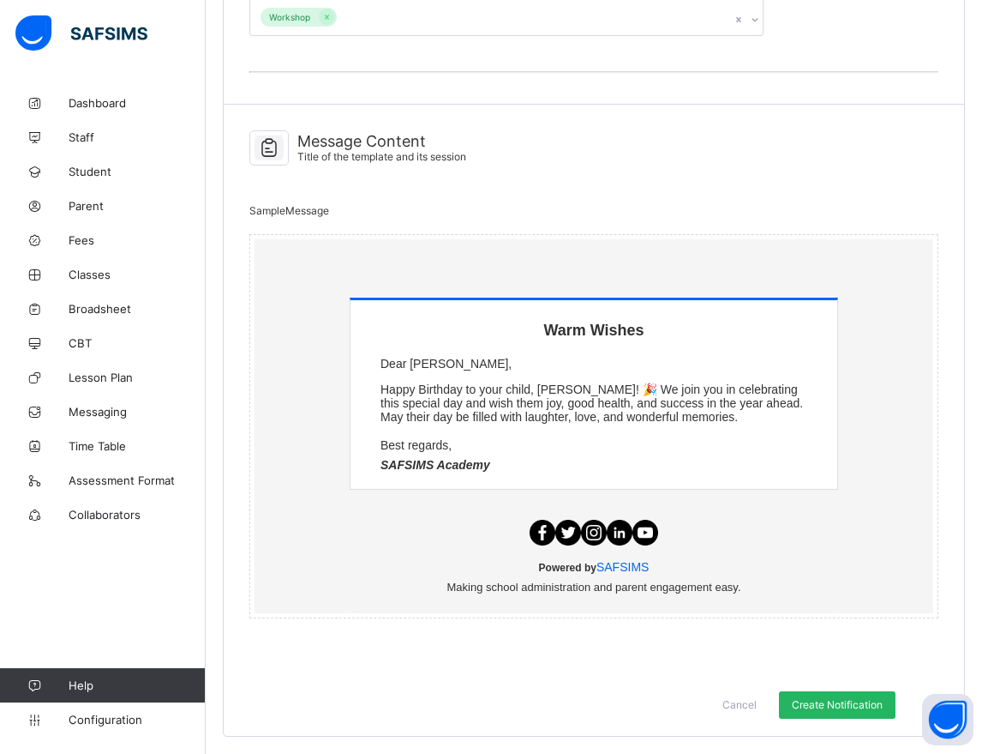
click at [844, 700] on span "Create Notification" at bounding box center [837, 704] width 91 height 13
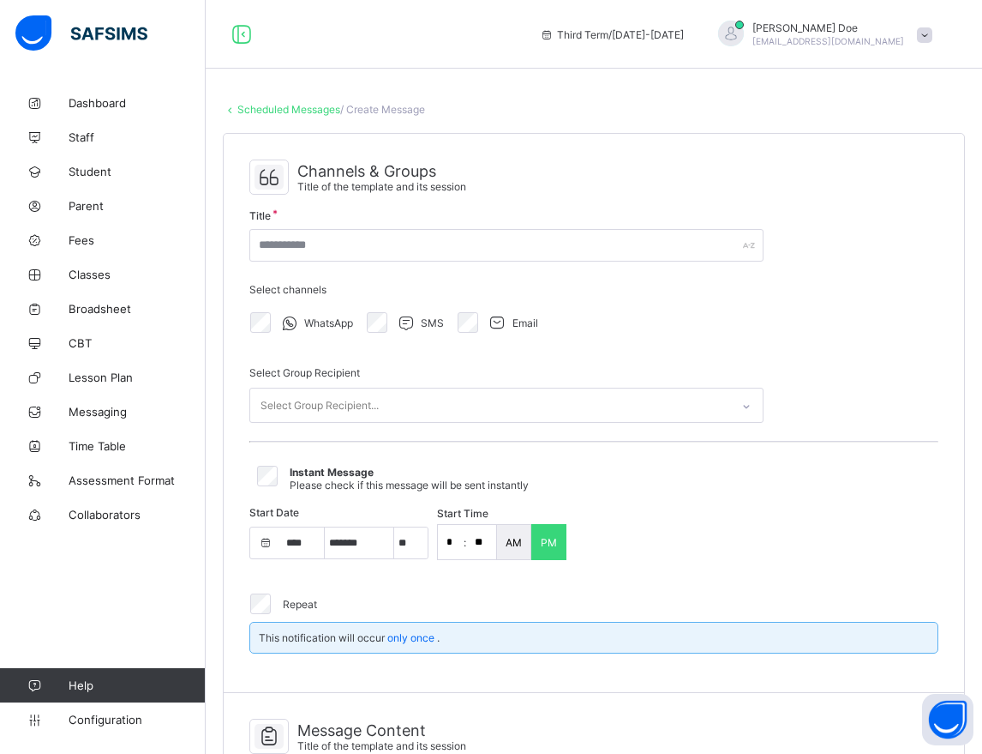
select select "****"
select select "*"
select select "**"
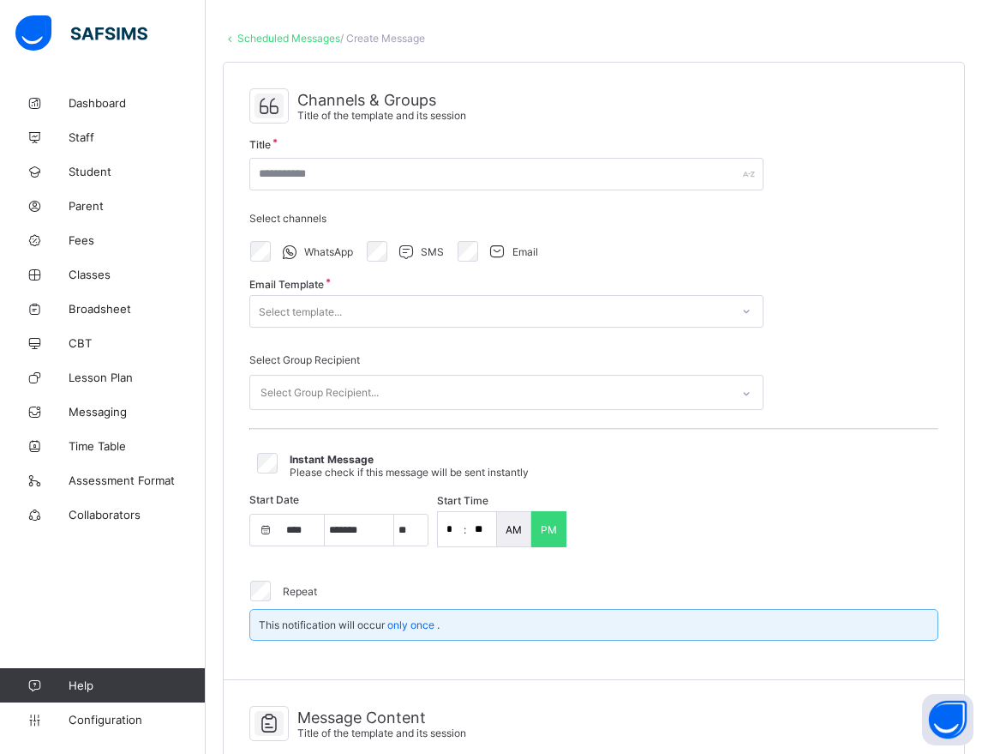
scroll to position [73, 0]
click at [255, 455] on div "Instant Message Please check if this message will be sent instantly" at bounding box center [594, 464] width 681 height 26
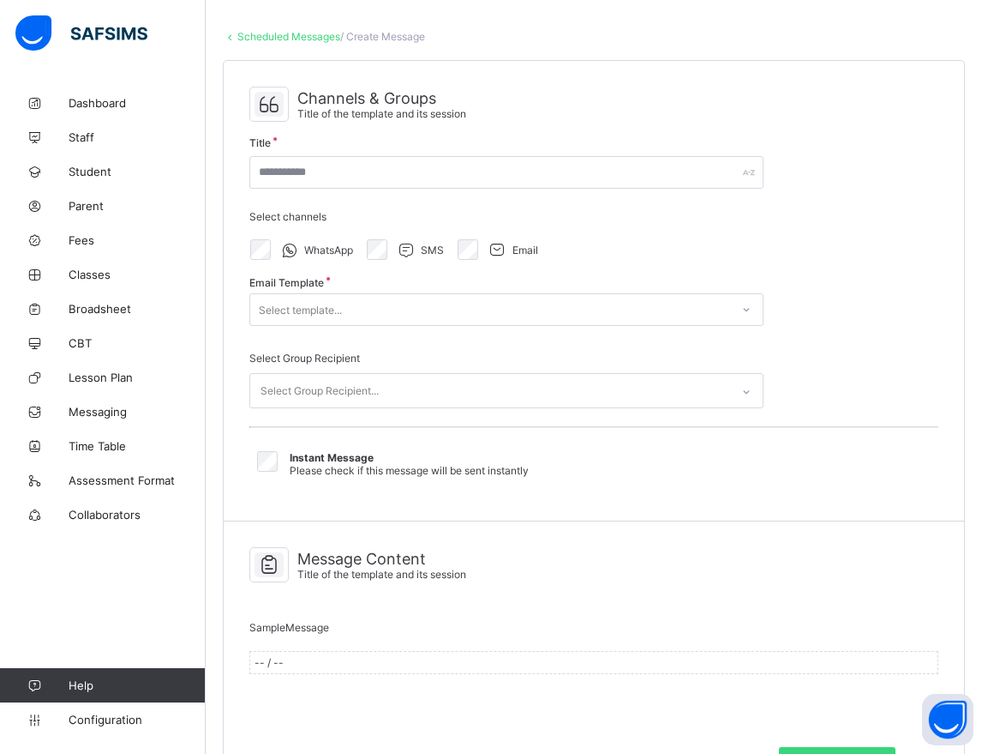
click at [467, 312] on div "Select template..." at bounding box center [490, 309] width 480 height 24
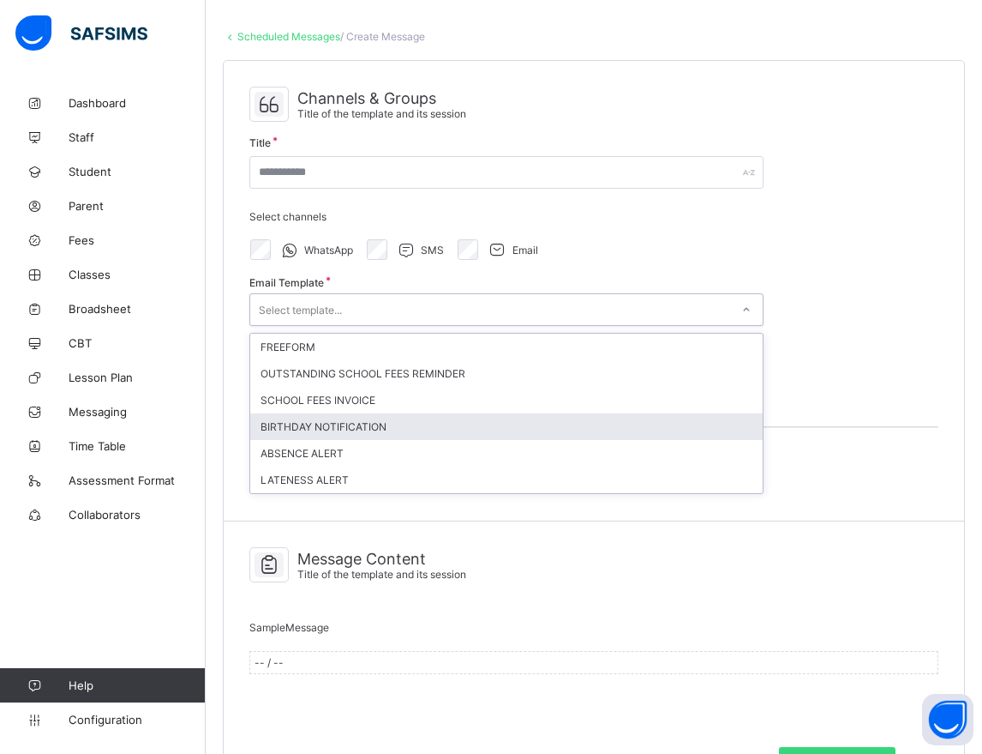
click at [416, 422] on div "BIRTHDAY NOTIFICATION" at bounding box center [506, 426] width 513 height 27
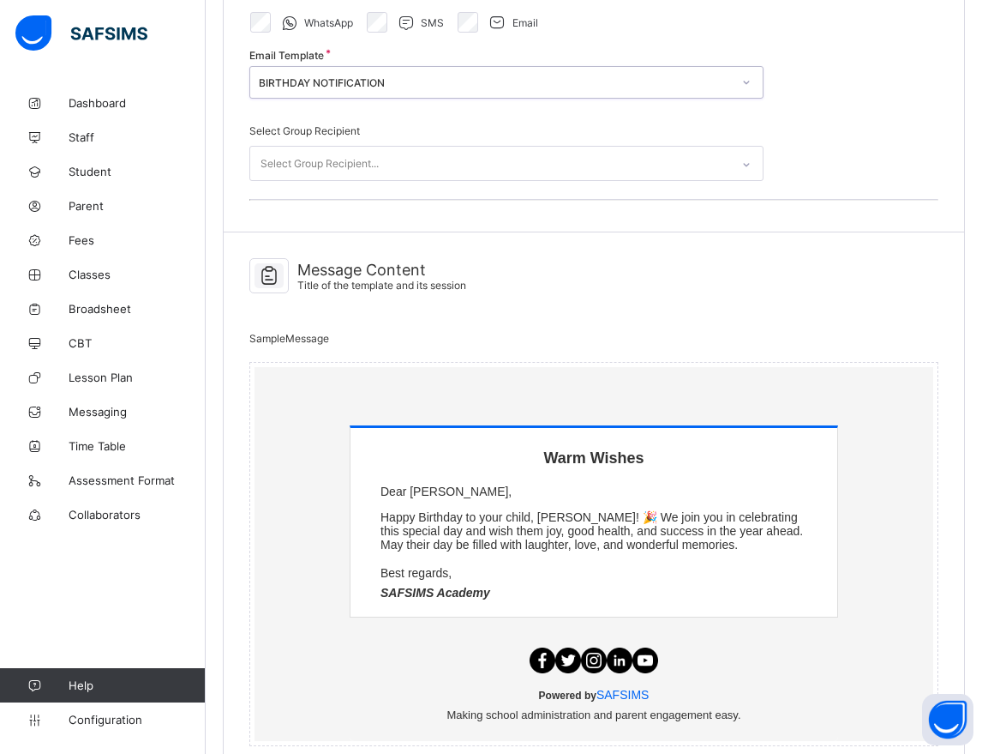
scroll to position [0, 0]
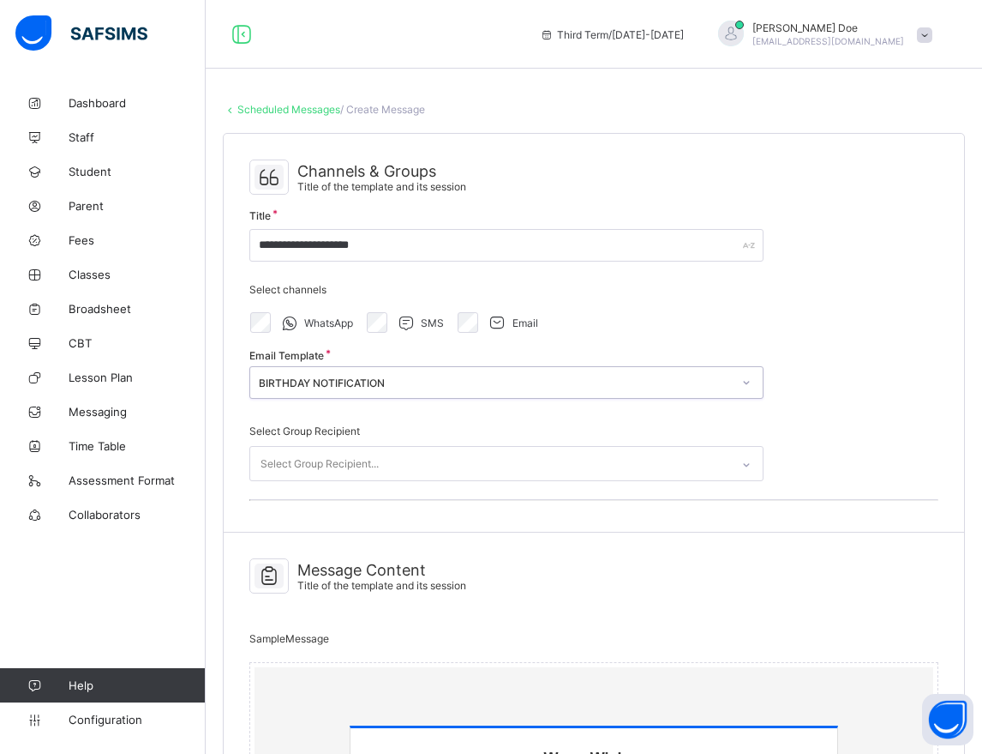
click at [468, 463] on div "Select Group Recipient..." at bounding box center [490, 463] width 480 height 33
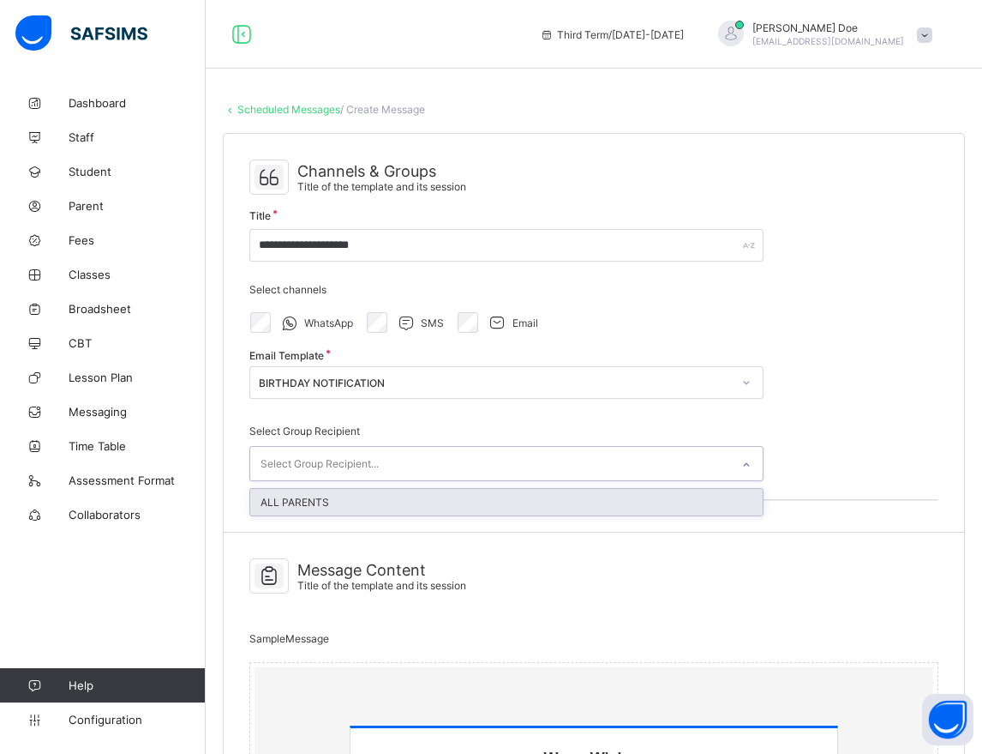
click at [455, 498] on div "ALL PARENTS" at bounding box center [506, 502] width 513 height 27
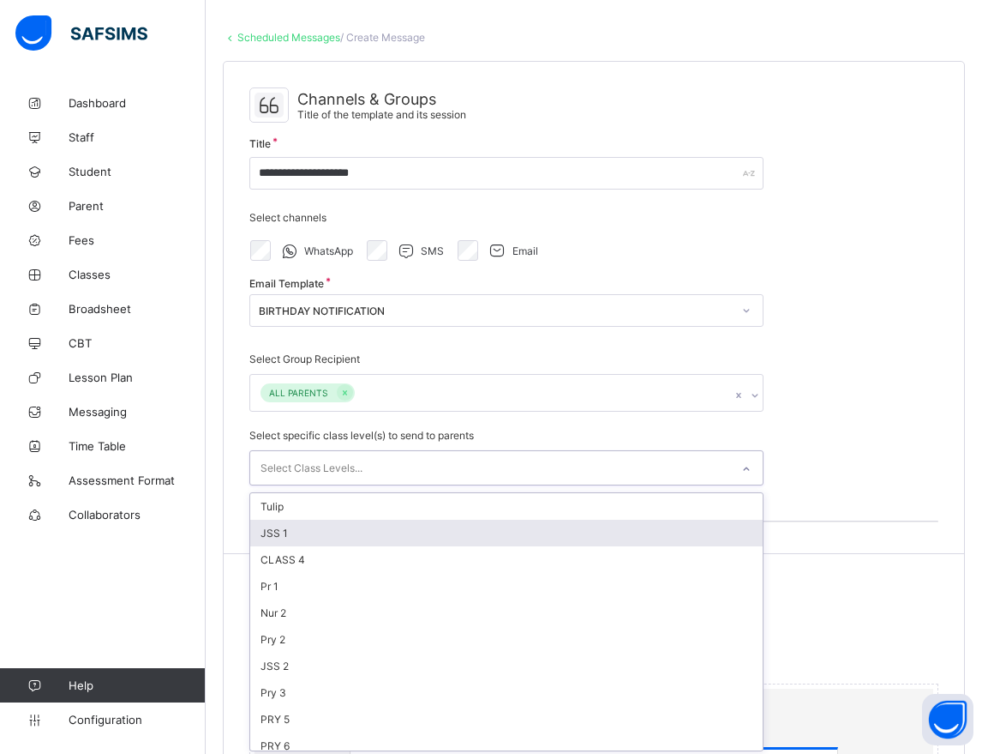
click at [423, 485] on div "option JSS 1 focused, 2 of 27. 27 results available. Use Up and Down to choose …" at bounding box center [506, 467] width 514 height 35
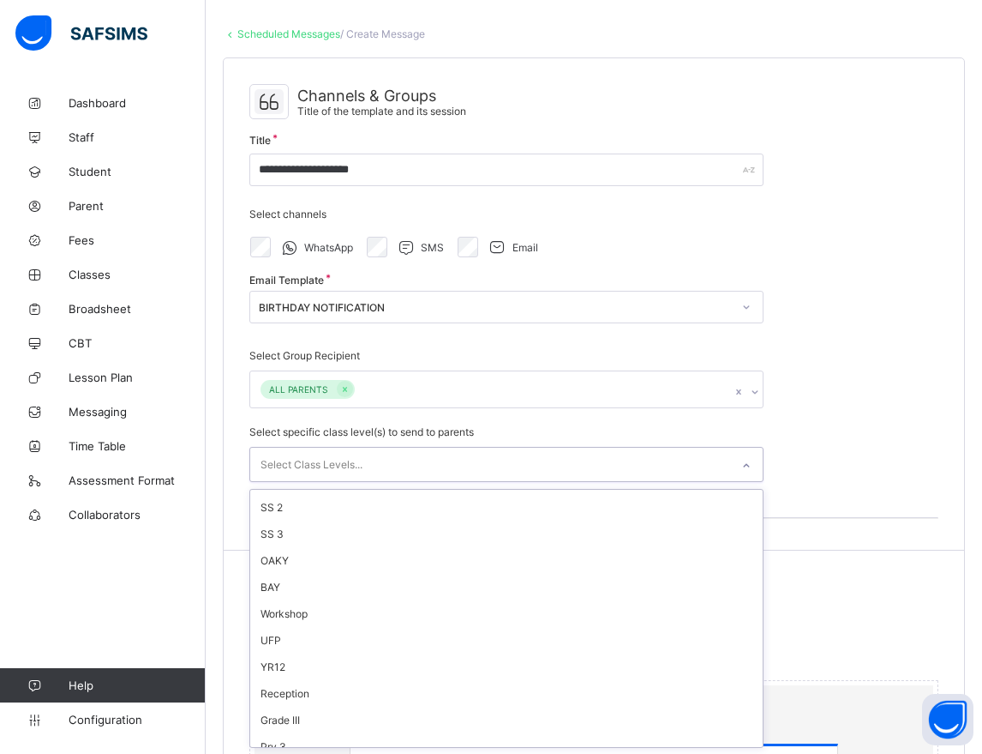
scroll to position [369, 0]
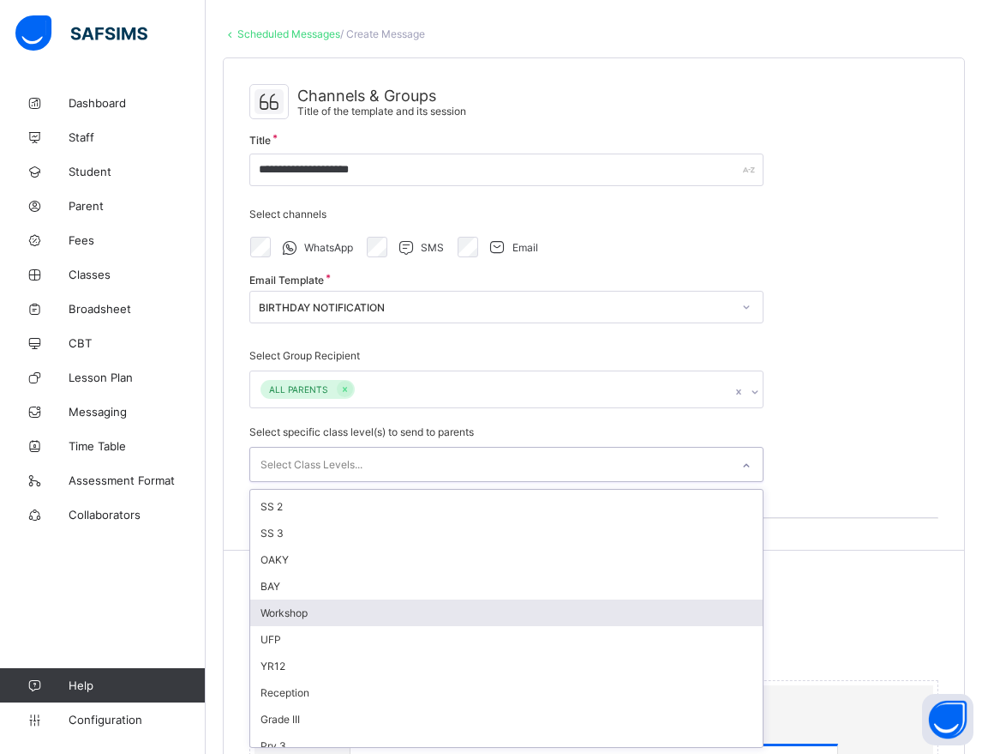
click at [390, 611] on div "Workshop" at bounding box center [506, 612] width 513 height 27
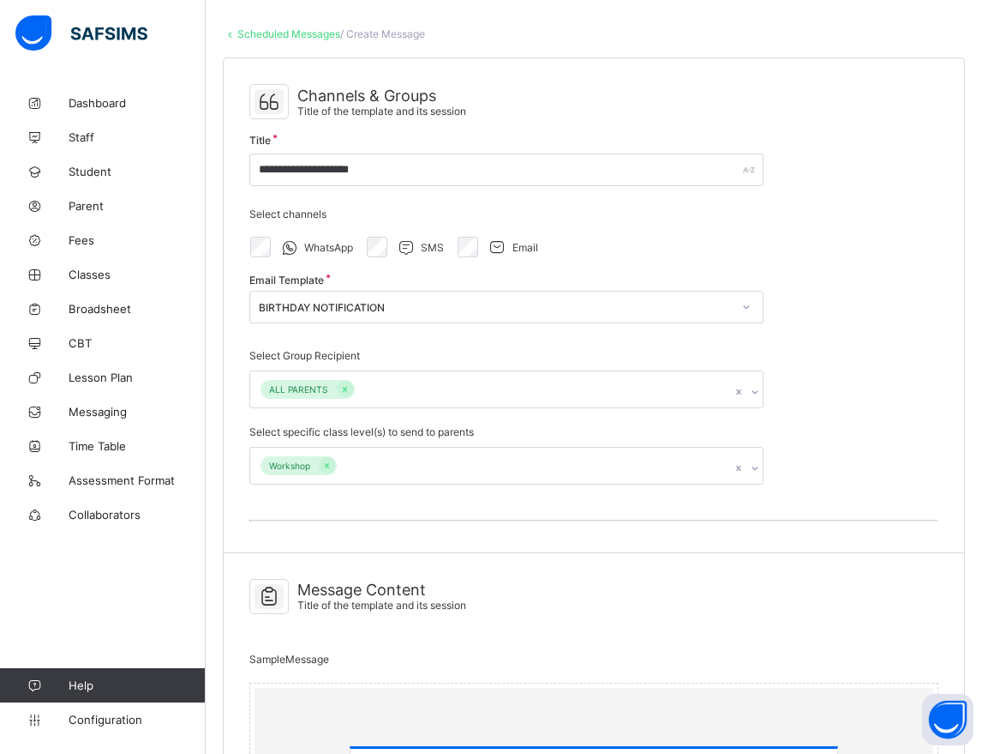
click at [827, 459] on div "**********" at bounding box center [594, 305] width 741 height 495
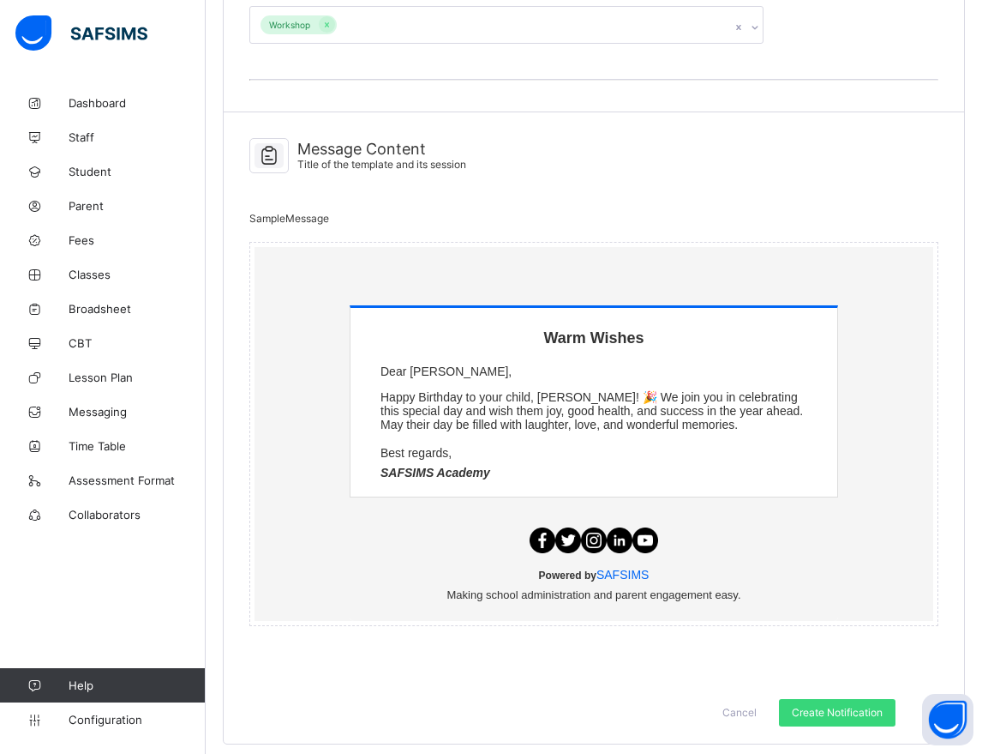
scroll to position [526, 0]
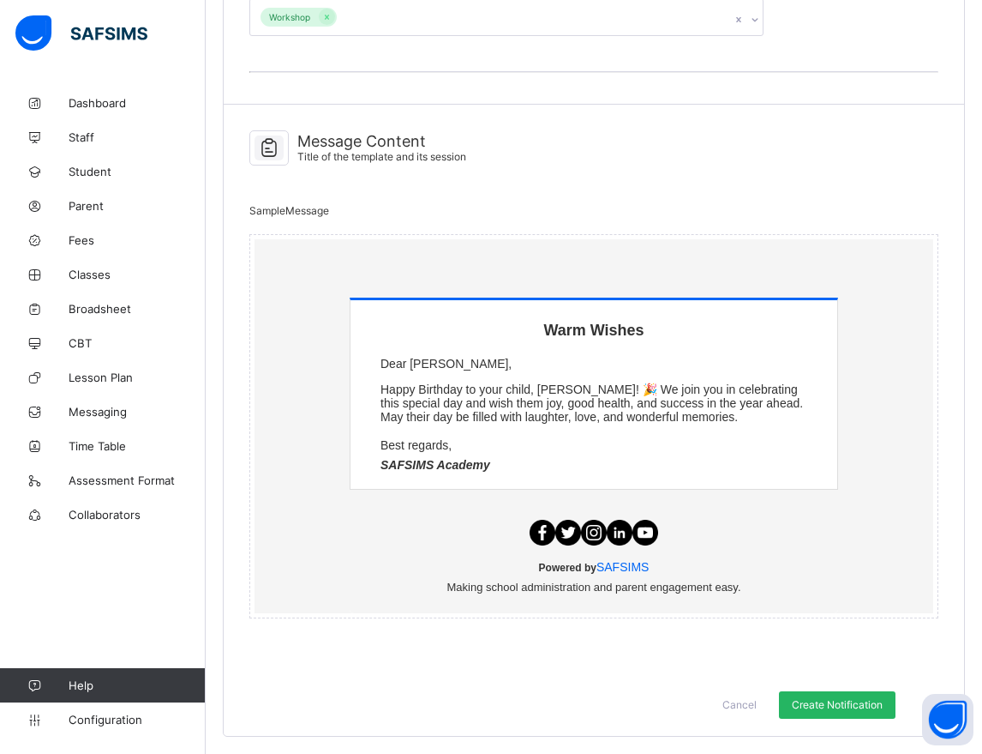
click at [829, 705] on span "Create Notification" at bounding box center [837, 704] width 91 height 13
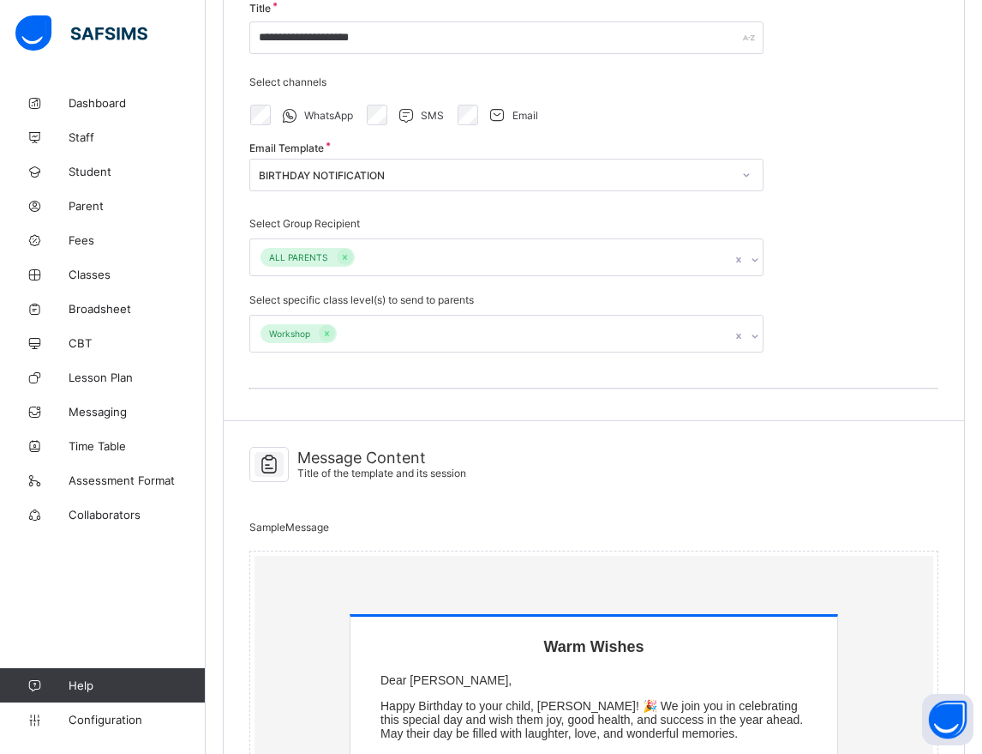
scroll to position [206, 0]
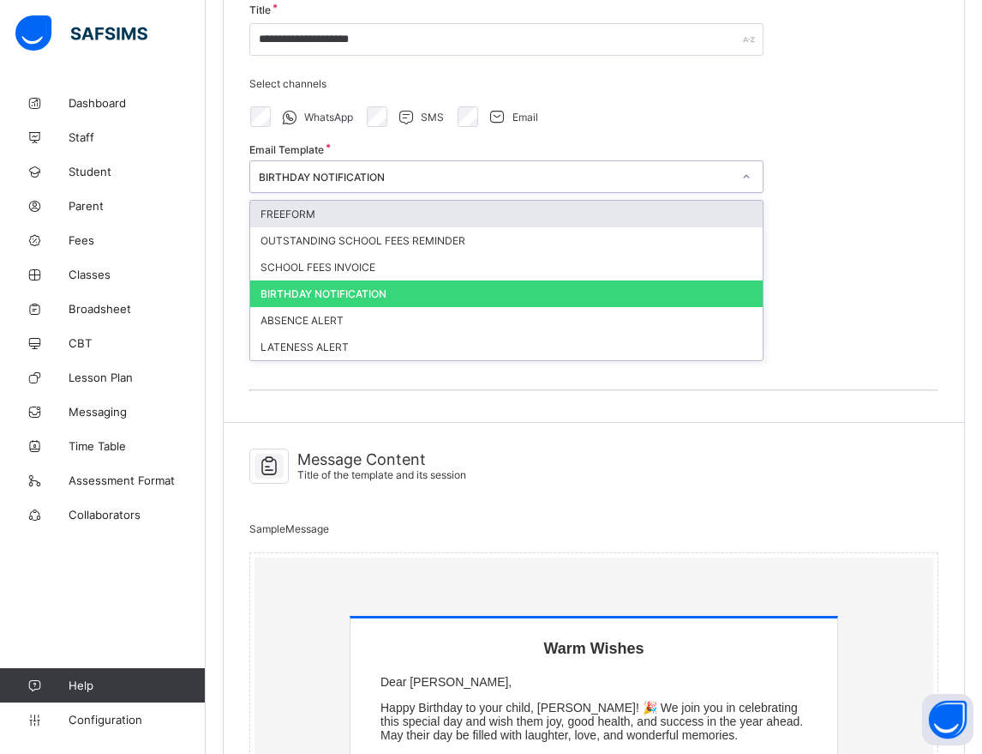
click at [401, 171] on div "BIRTHDAY NOTIFICATION" at bounding box center [495, 177] width 473 height 13
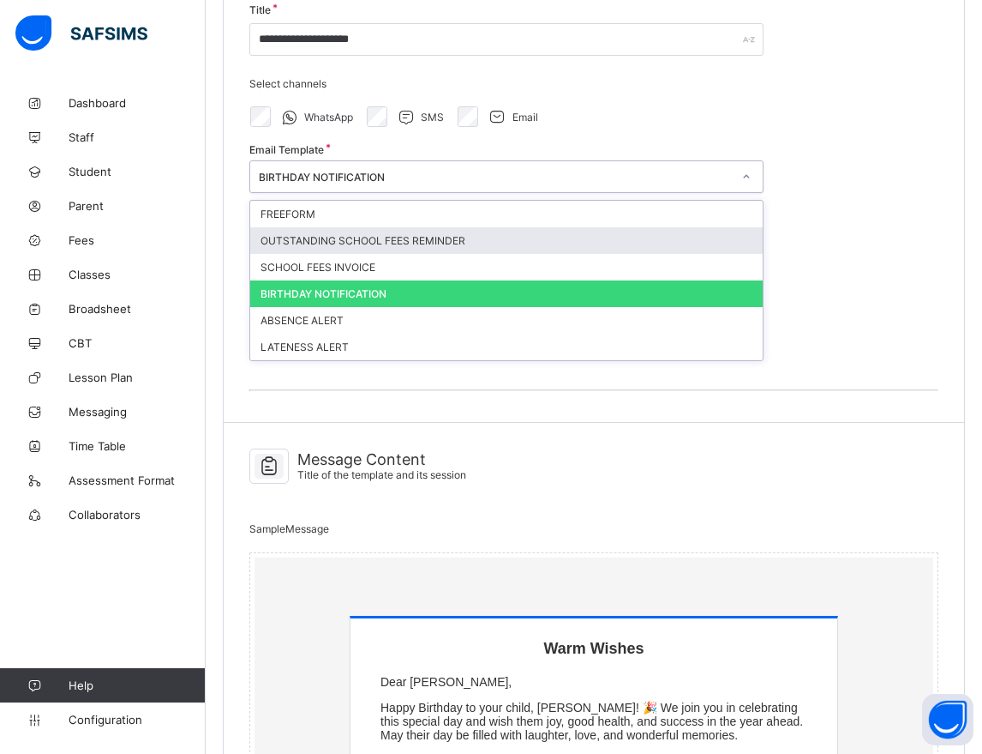
click at [385, 243] on div "OUTSTANDING SCHOOL FEES REMINDER" at bounding box center [506, 240] width 513 height 27
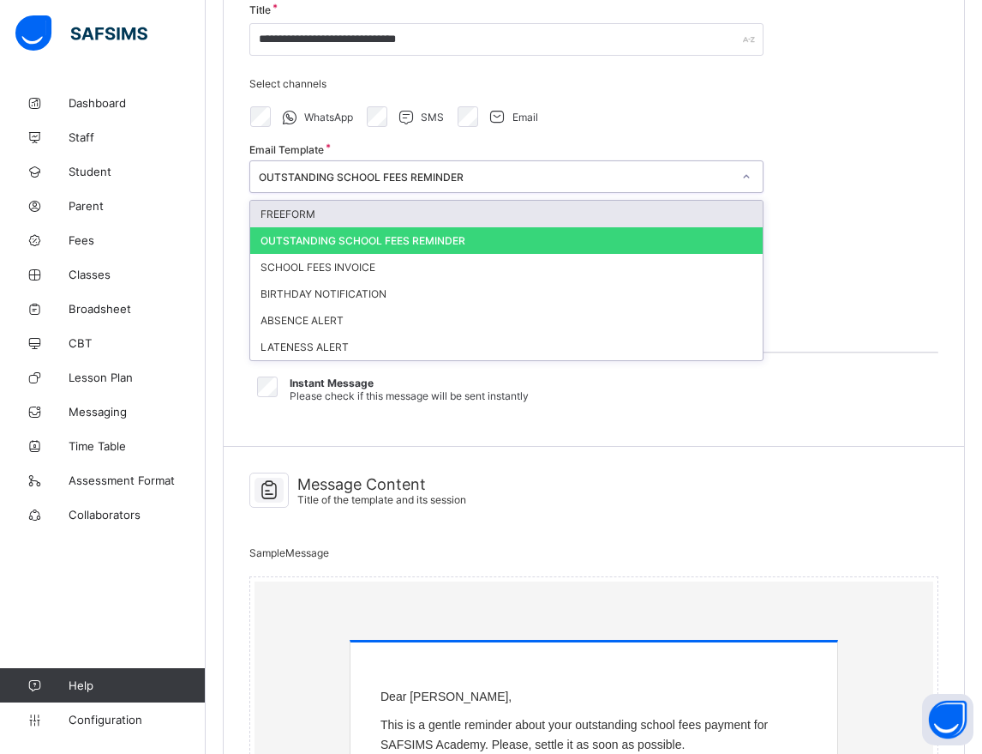
click at [549, 165] on div "OUTSTANDING SCHOOL FEES REMINDER" at bounding box center [490, 177] width 480 height 24
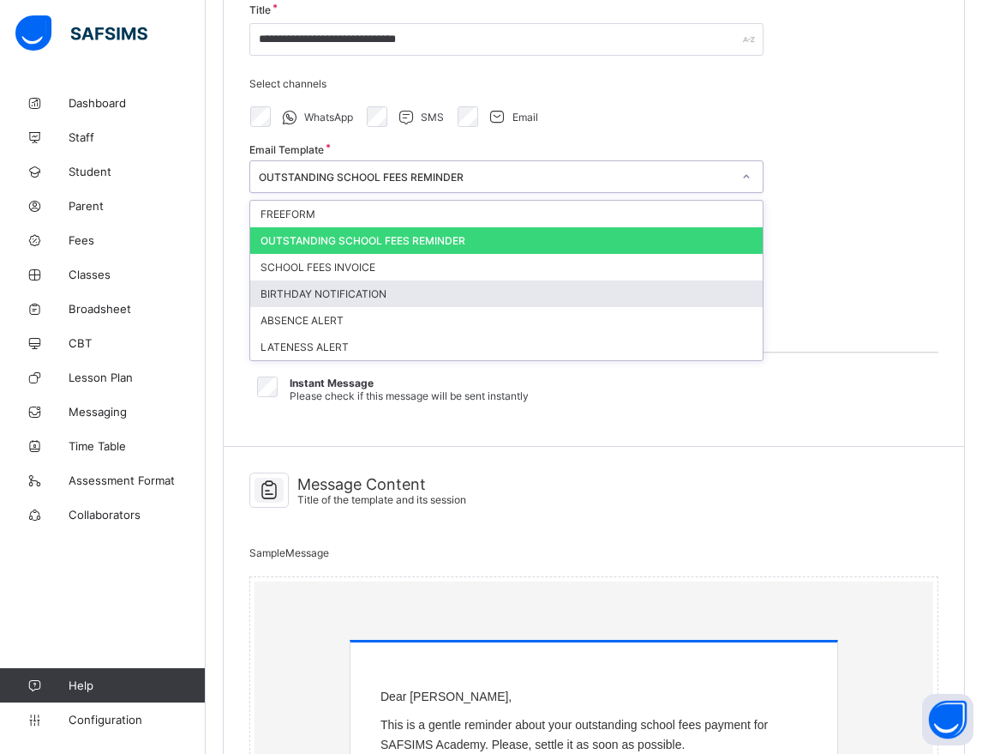
click at [351, 296] on div "BIRTHDAY NOTIFICATION" at bounding box center [506, 293] width 513 height 27
type input "**********"
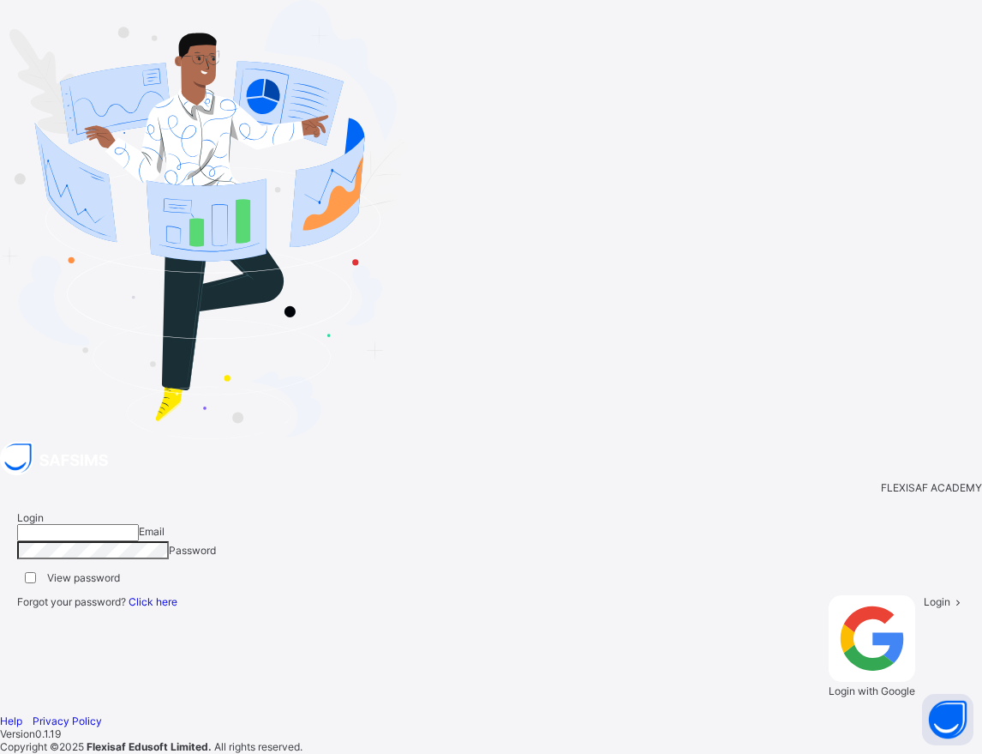
type input "**********"
